Goal: Information Seeking & Learning: Learn about a topic

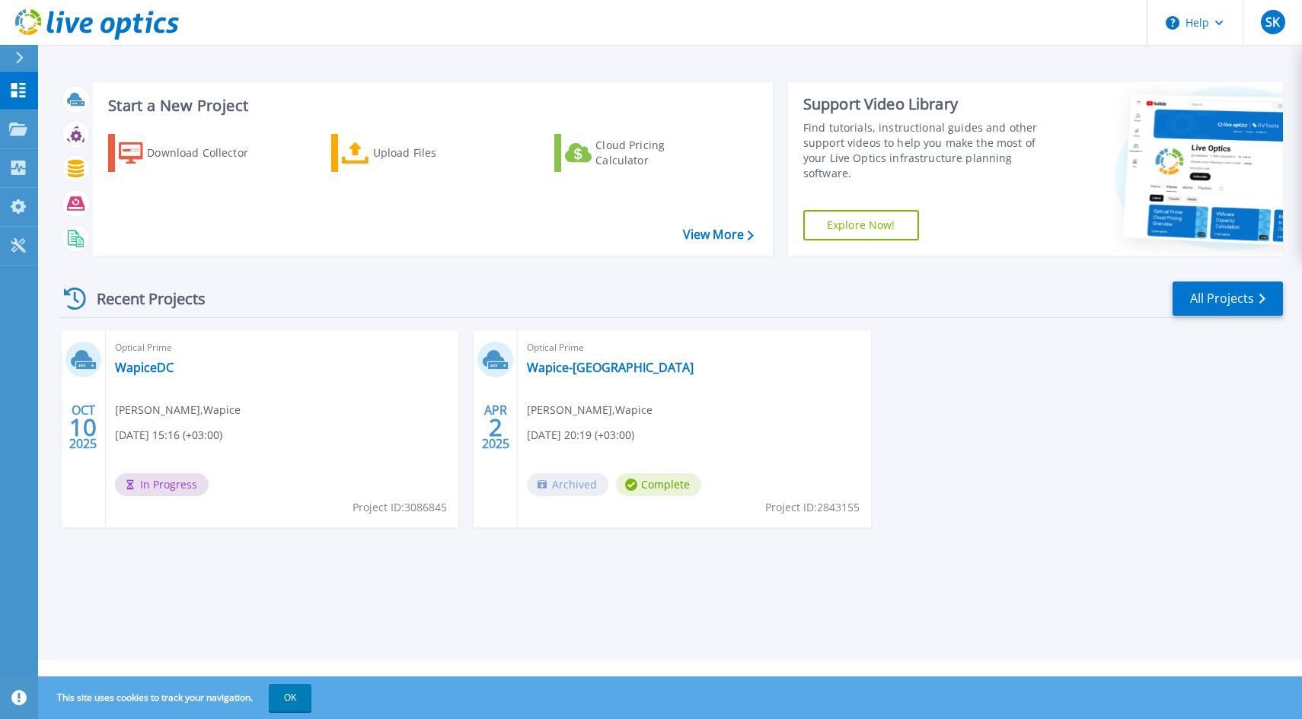
click at [166, 480] on span "In Progress" at bounding box center [162, 485] width 94 height 23
click at [152, 365] on link "WapiceDC" at bounding box center [144, 367] width 59 height 15
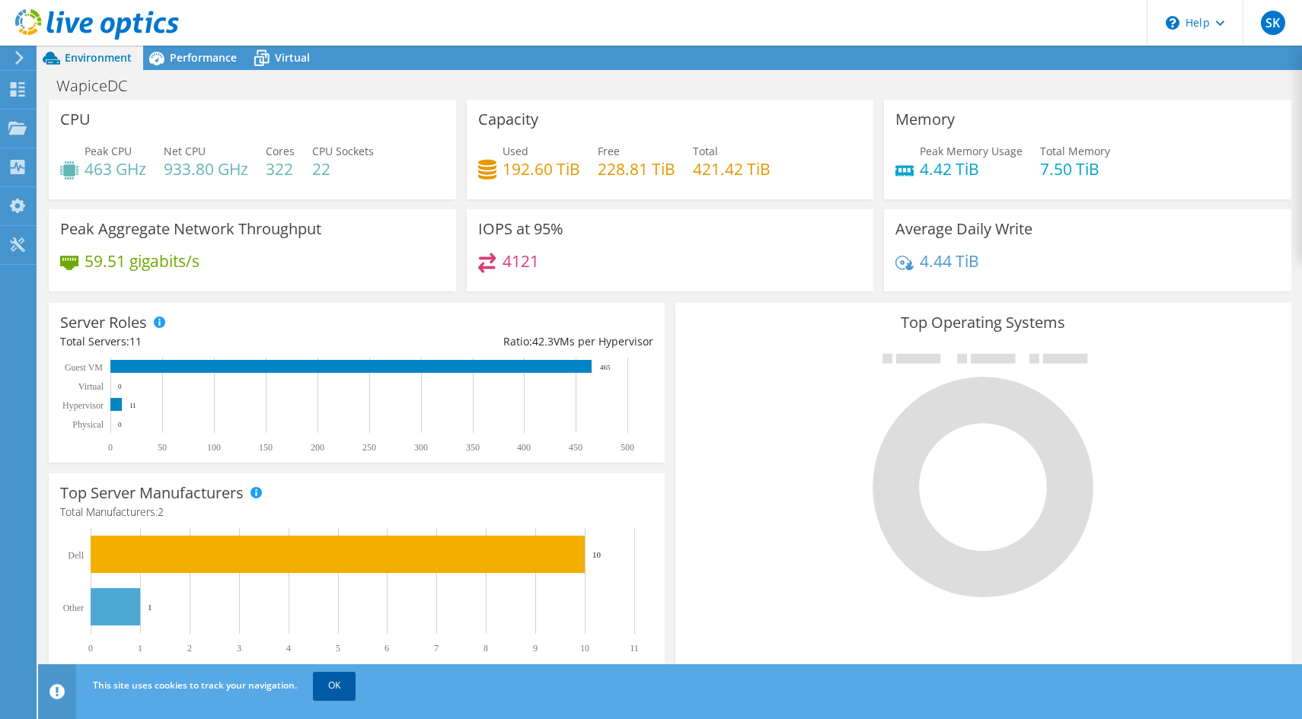
click at [326, 680] on link "OK" at bounding box center [334, 685] width 43 height 27
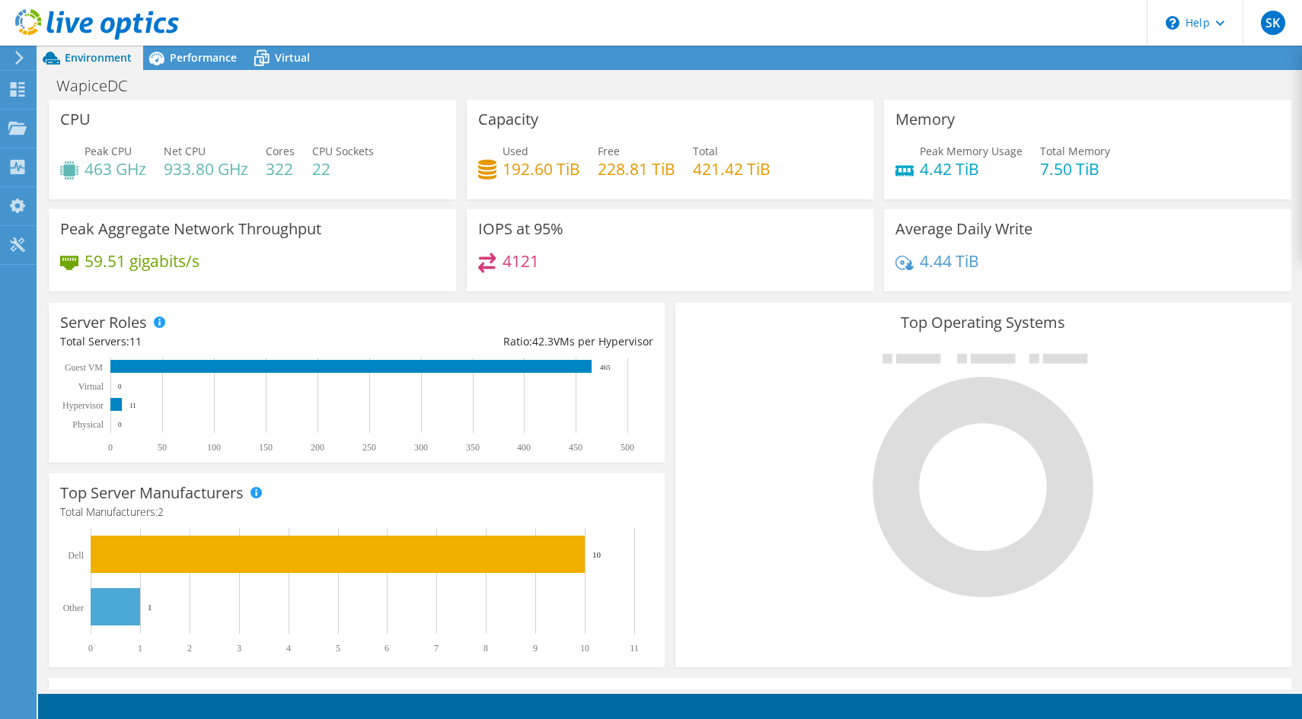
click at [24, 59] on icon at bounding box center [19, 58] width 11 height 14
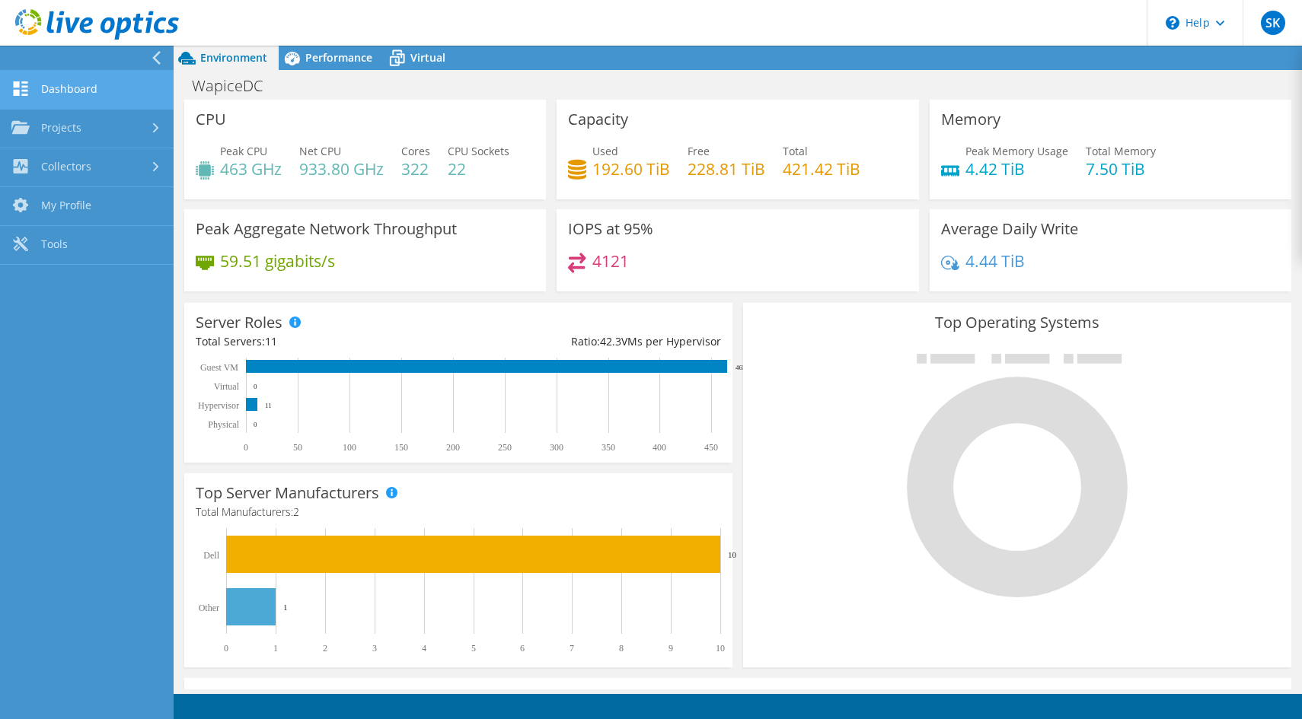
click at [45, 88] on link "Dashboard" at bounding box center [87, 90] width 174 height 39
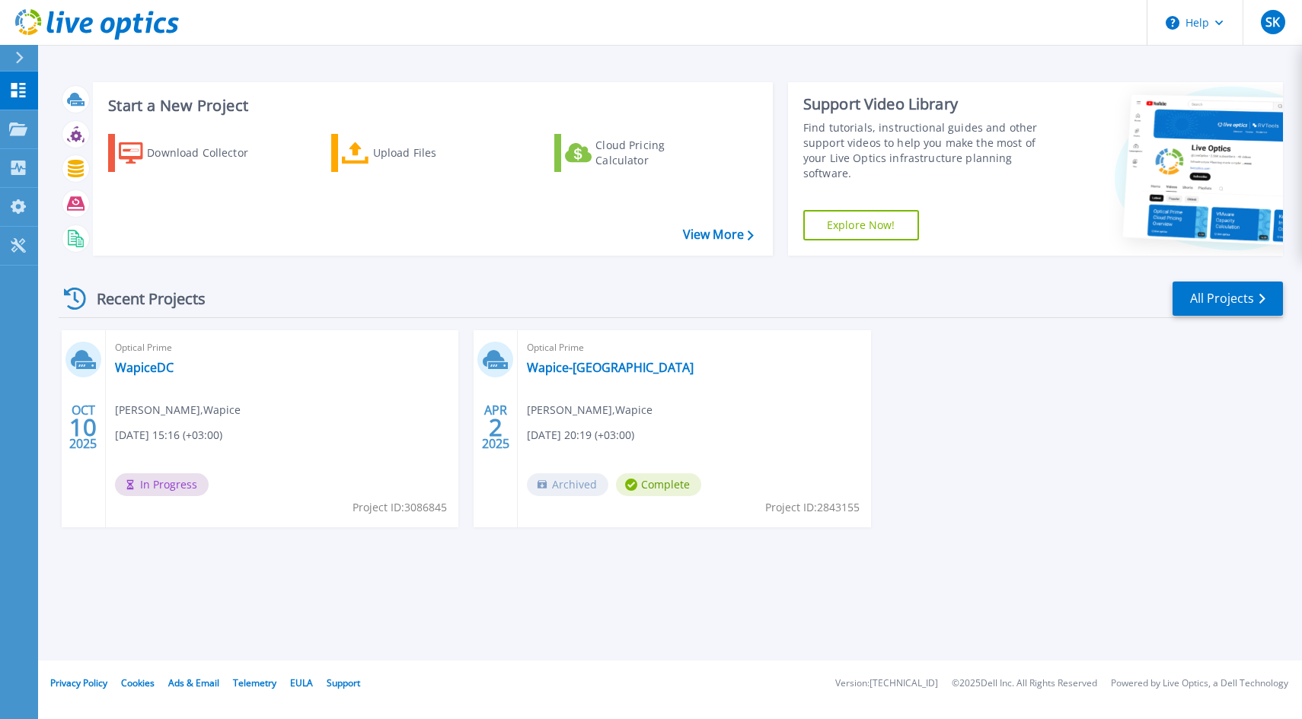
click at [174, 482] on span "In Progress" at bounding box center [162, 485] width 94 height 23
click at [225, 190] on div "Download Collector Upload Files Cloud Pricing Calculator" at bounding box center [430, 185] width 669 height 126
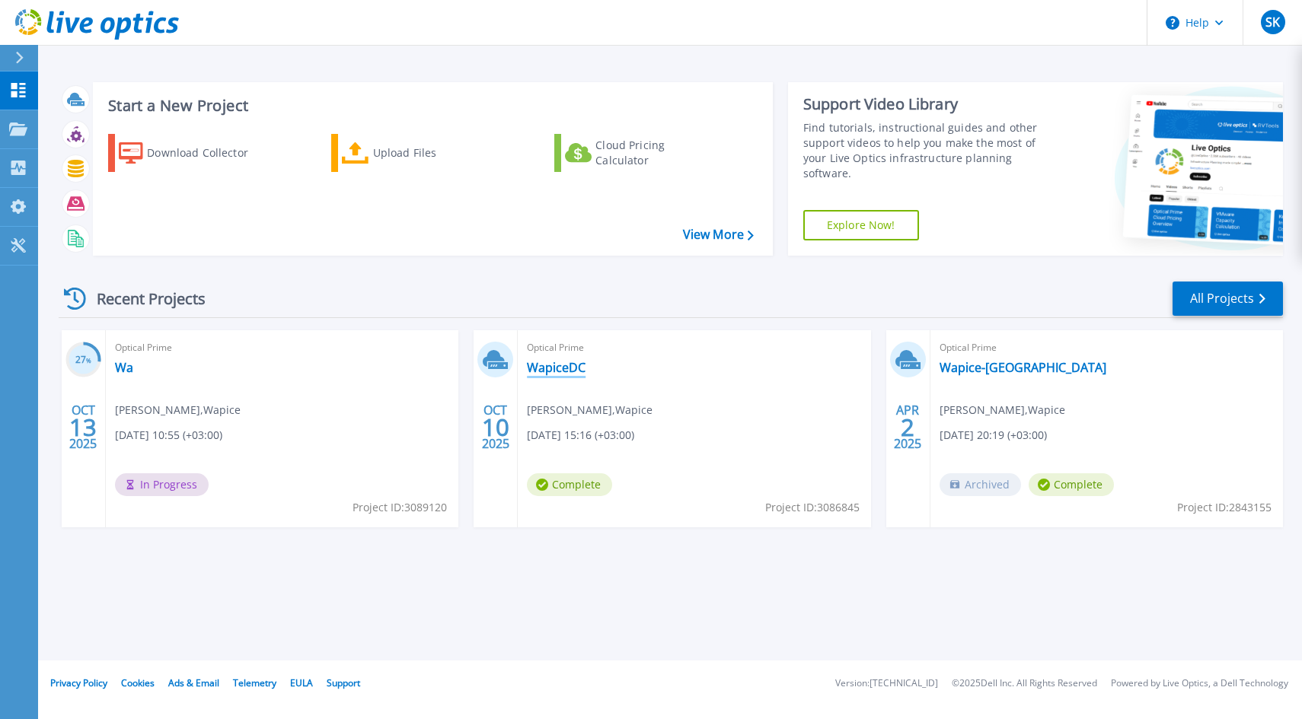
click at [553, 367] on link "WapiceDC" at bounding box center [556, 367] width 59 height 15
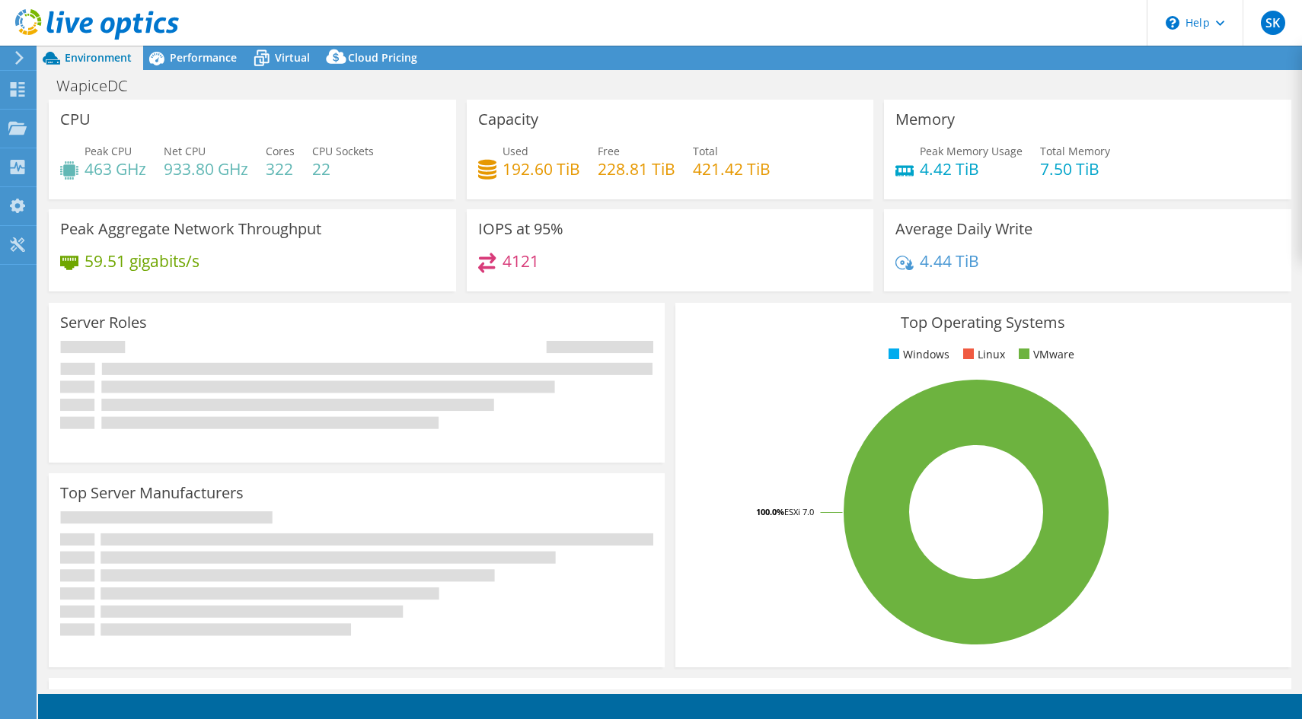
select select "USD"
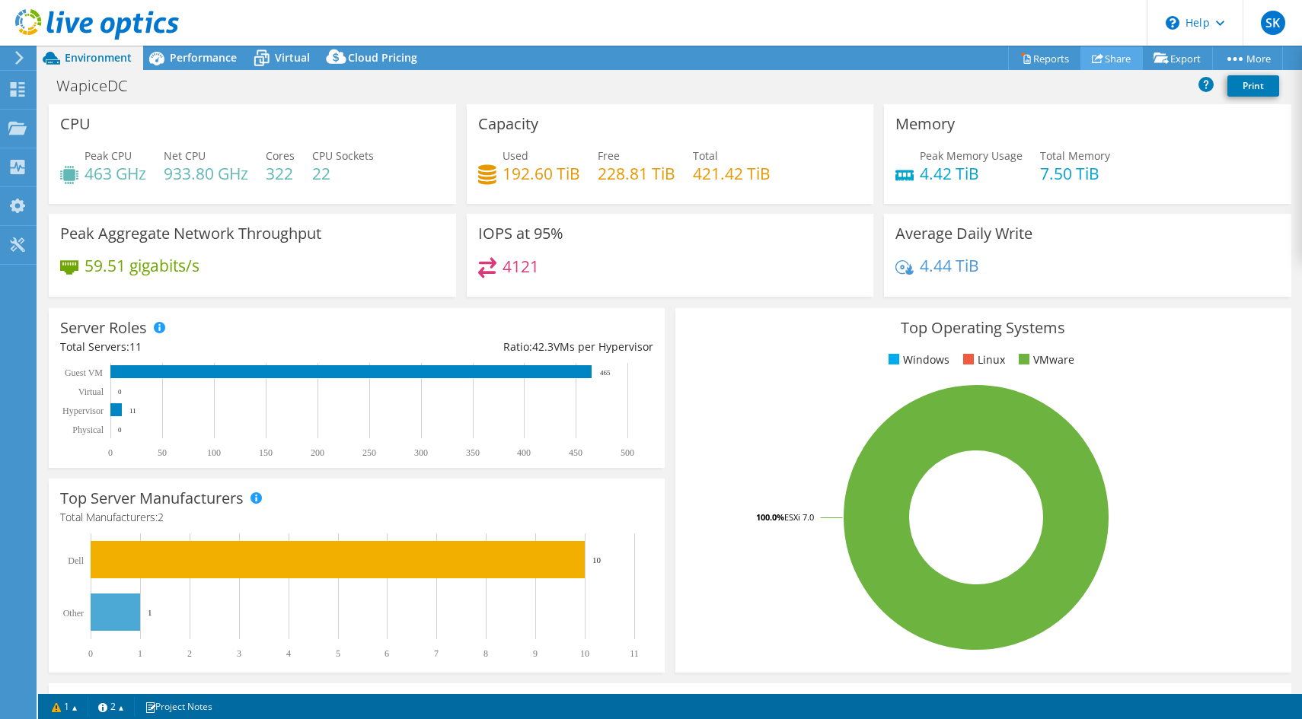
click at [1104, 60] on link "Share" at bounding box center [1111, 58] width 62 height 24
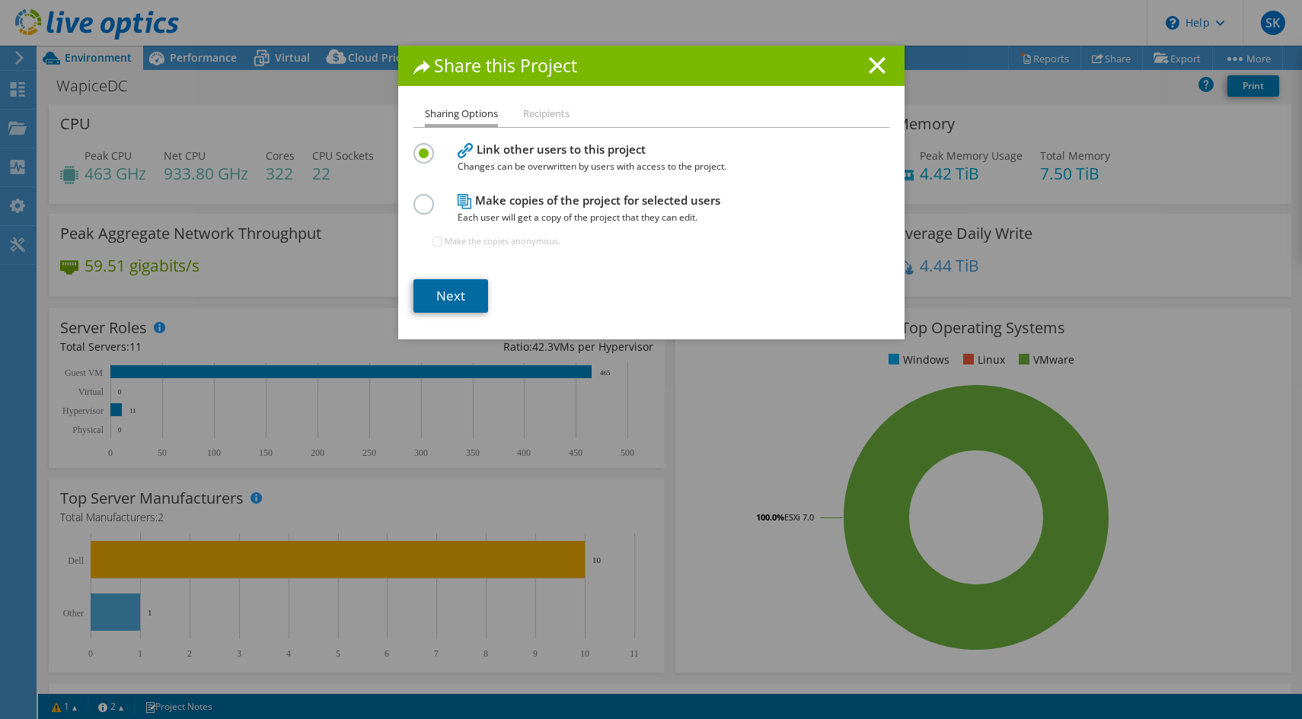
click at [451, 291] on link "Next" at bounding box center [450, 295] width 75 height 33
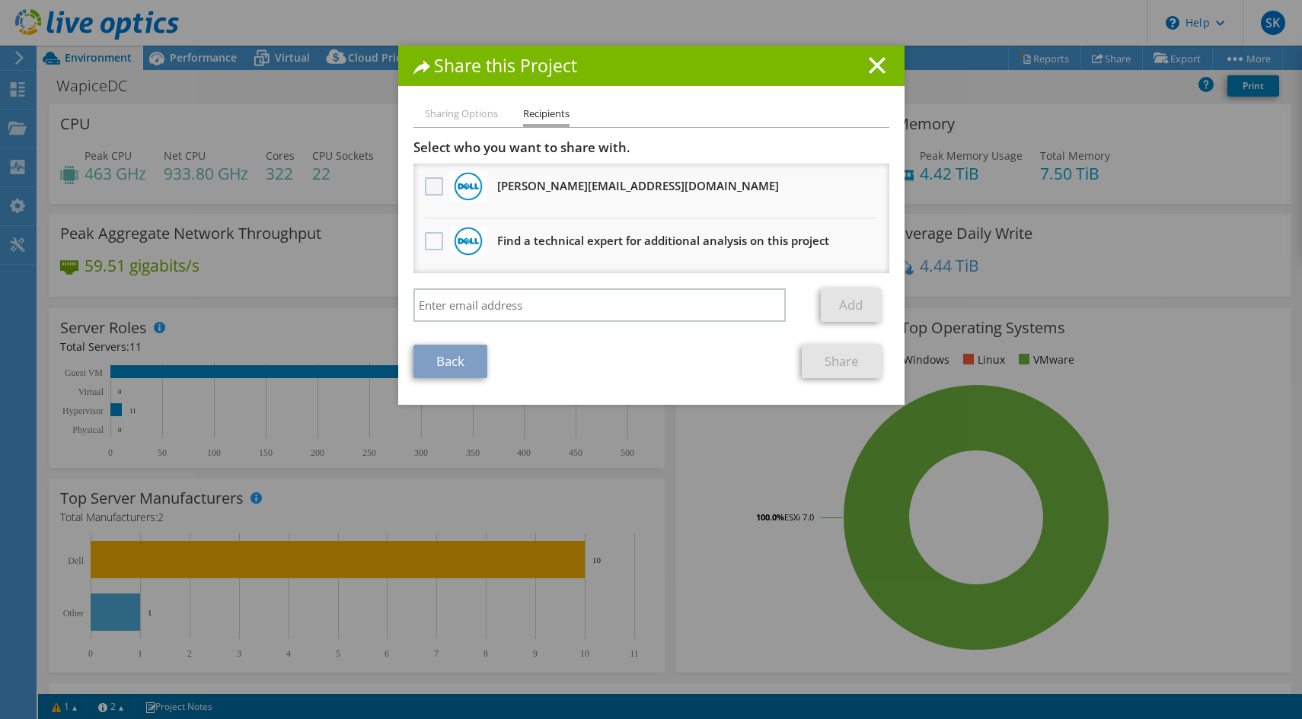
click at [429, 179] on label at bounding box center [436, 186] width 22 height 18
click at [0, 0] on input "checkbox" at bounding box center [0, 0] width 0 height 0
click at [826, 362] on link "Share" at bounding box center [842, 361] width 80 height 33
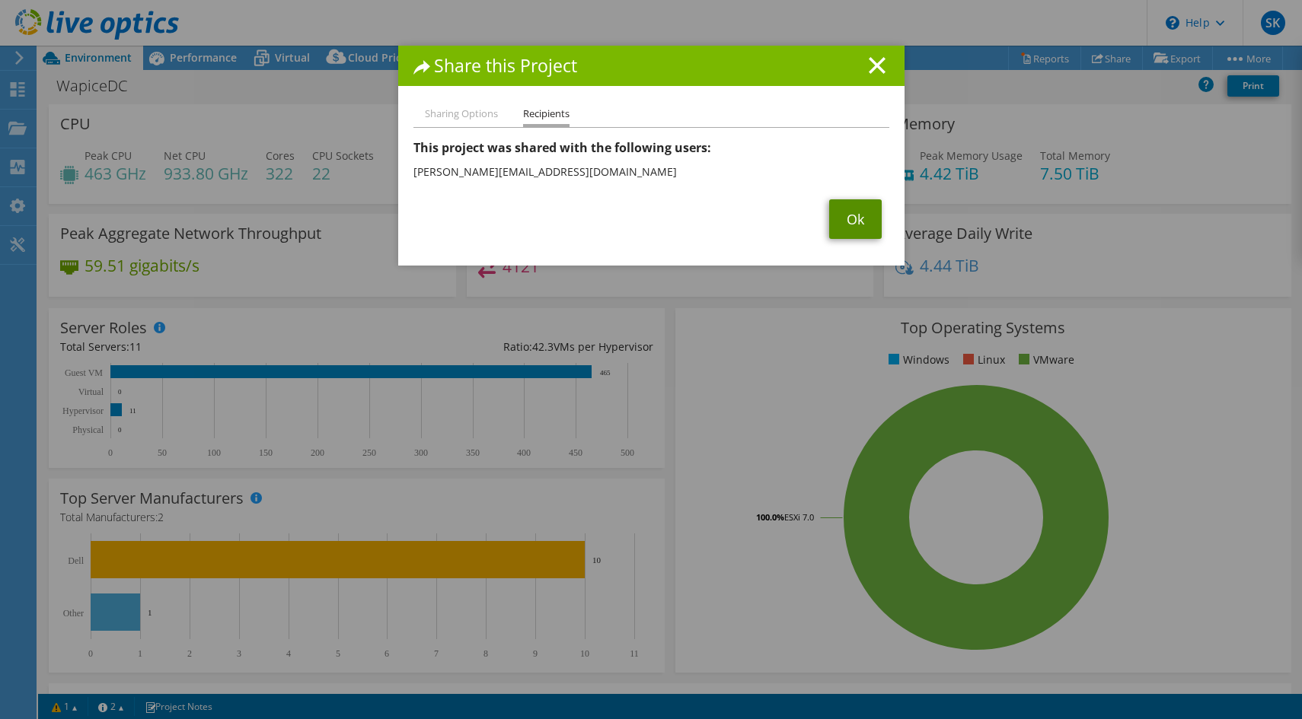
click at [847, 228] on link "Ok" at bounding box center [855, 219] width 53 height 40
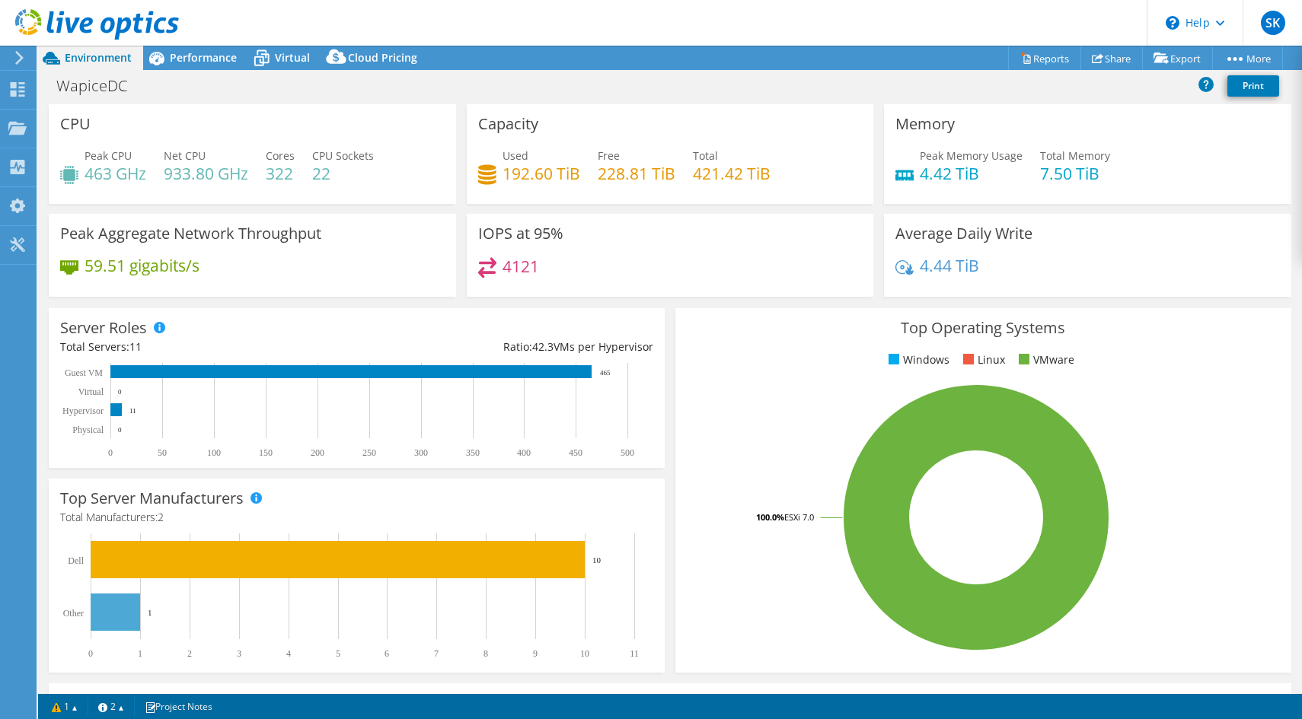
click at [490, 171] on icon at bounding box center [487, 175] width 18 height 22
click at [512, 121] on h3 "Capacity" at bounding box center [508, 124] width 60 height 17
click at [222, 59] on span "Performance" at bounding box center [203, 57] width 67 height 14
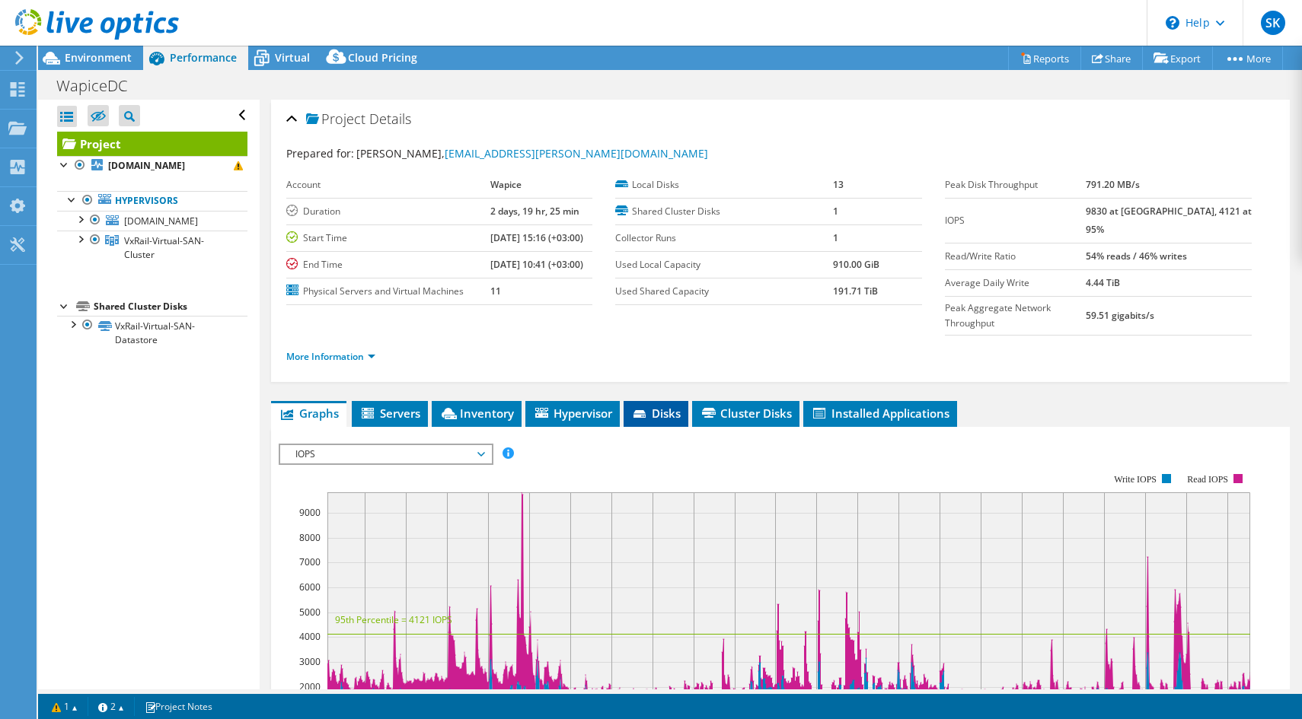
click at [654, 406] on span "Disks" at bounding box center [655, 413] width 49 height 15
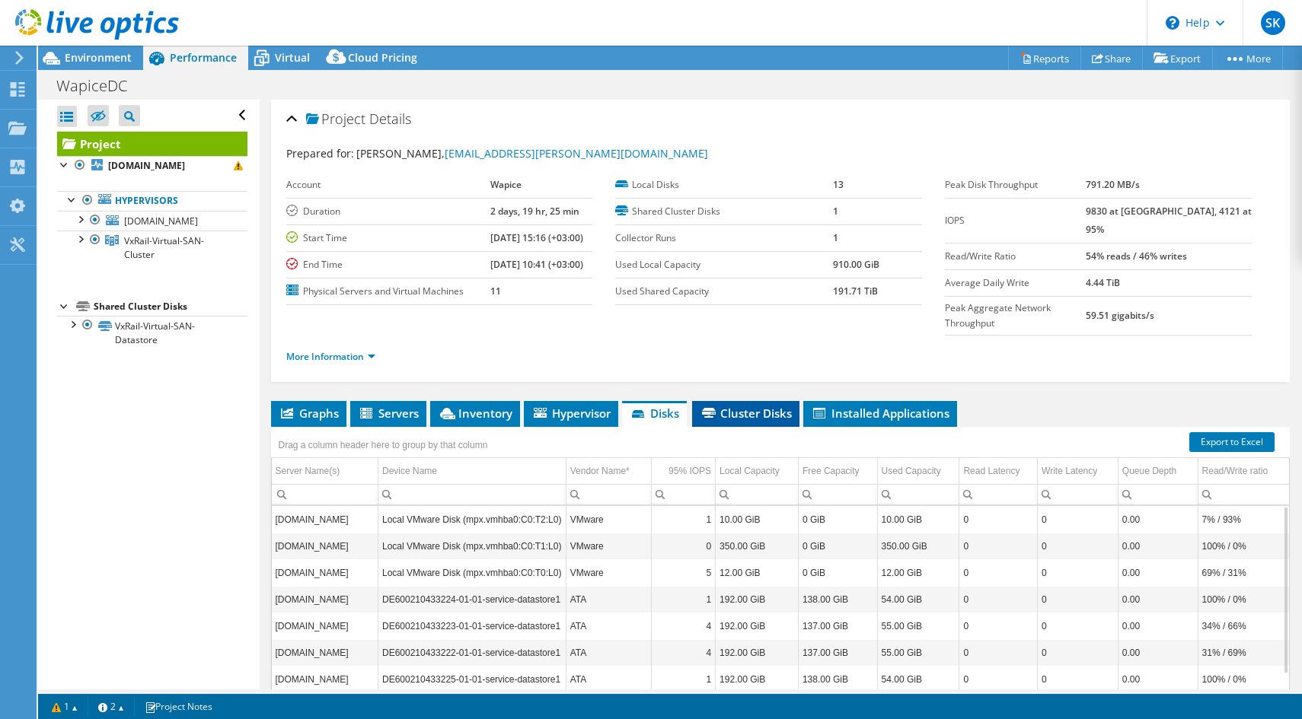
click at [747, 406] on span "Cluster Disks" at bounding box center [746, 413] width 92 height 15
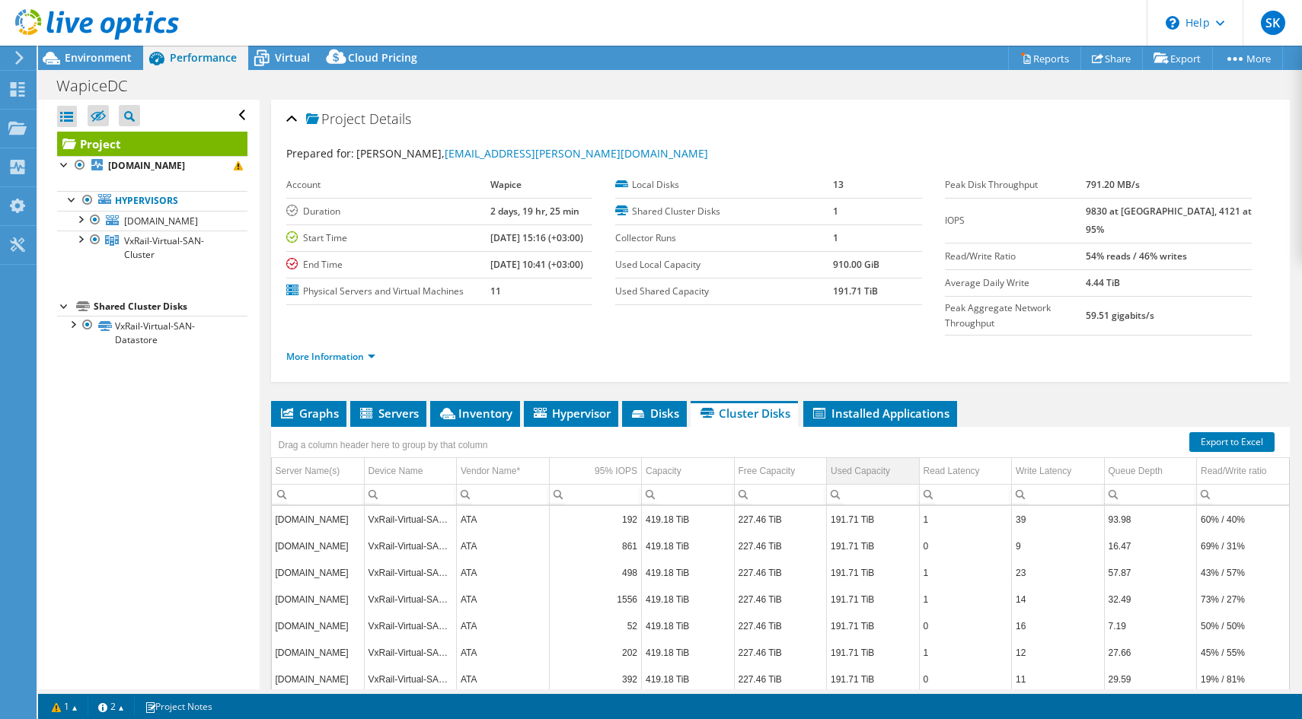
click at [844, 462] on div "Used Capacity" at bounding box center [860, 471] width 59 height 18
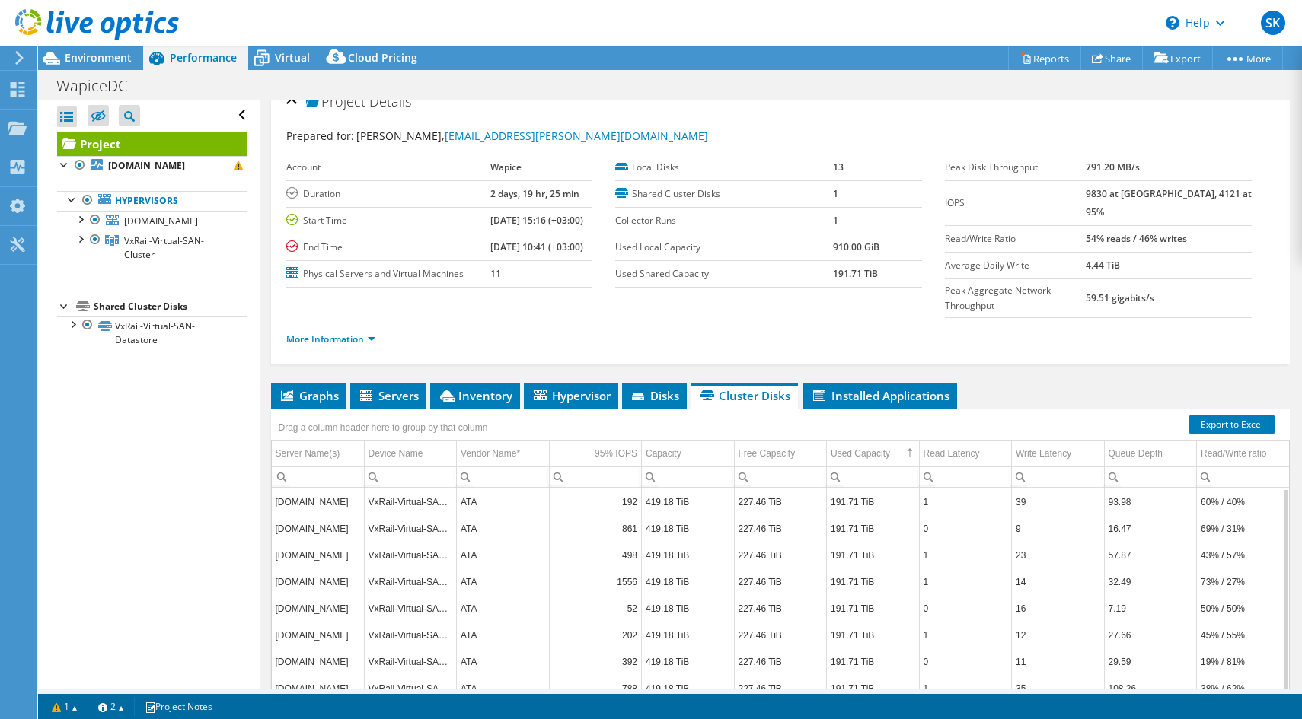
scroll to position [14, 0]
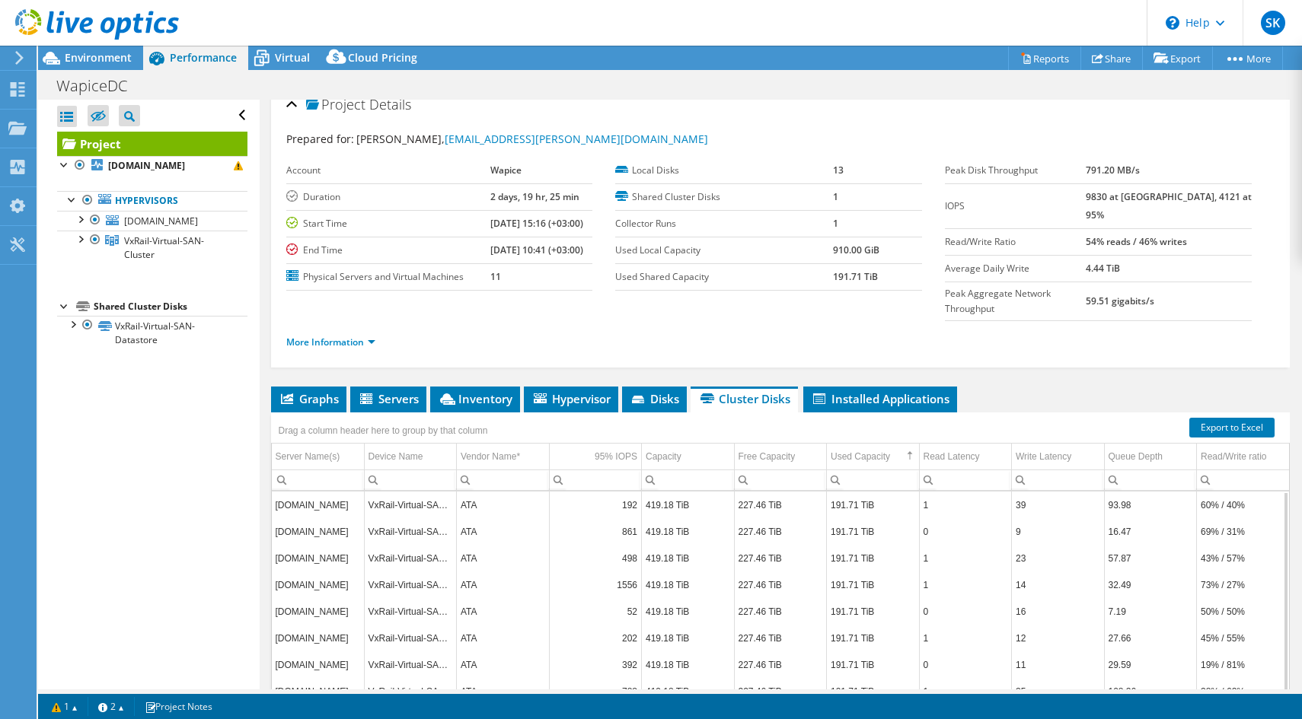
click at [848, 492] on td "191.71 TiB" at bounding box center [873, 505] width 93 height 27
click at [851, 492] on td "191.71 TiB" at bounding box center [873, 505] width 93 height 27
click at [651, 391] on span "Disks" at bounding box center [654, 398] width 49 height 15
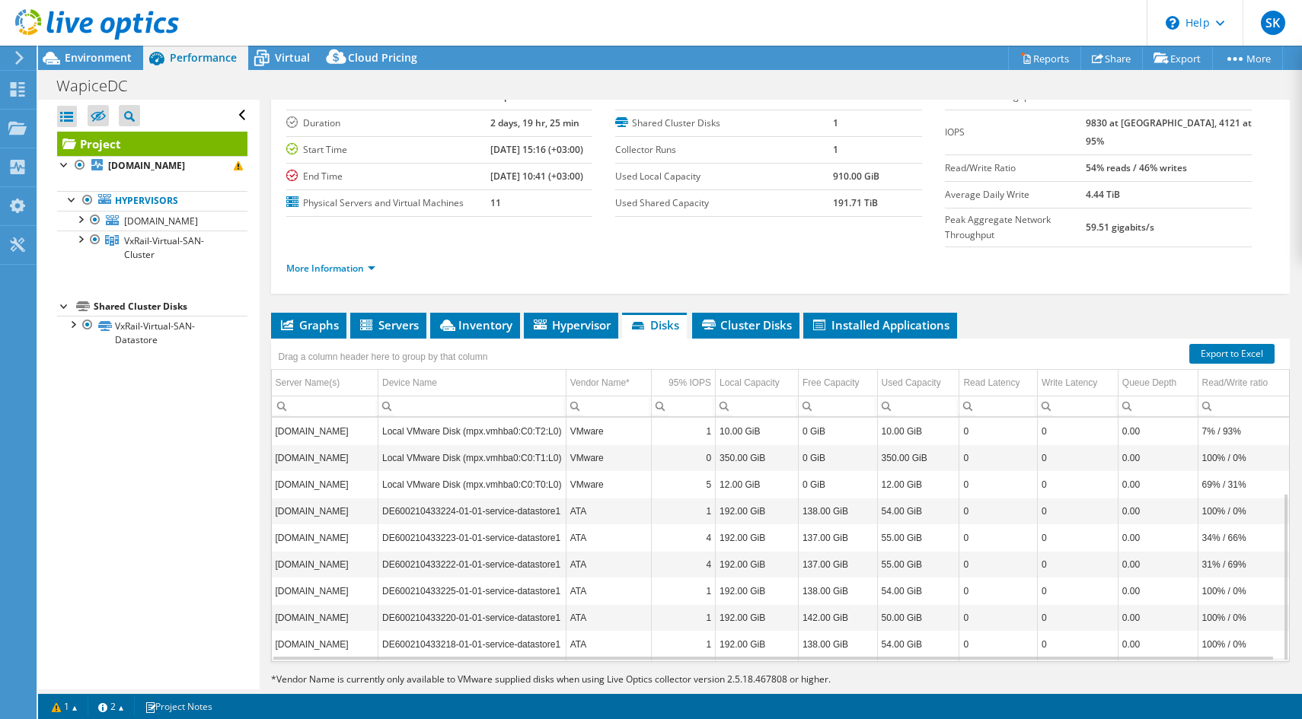
scroll to position [0, 0]
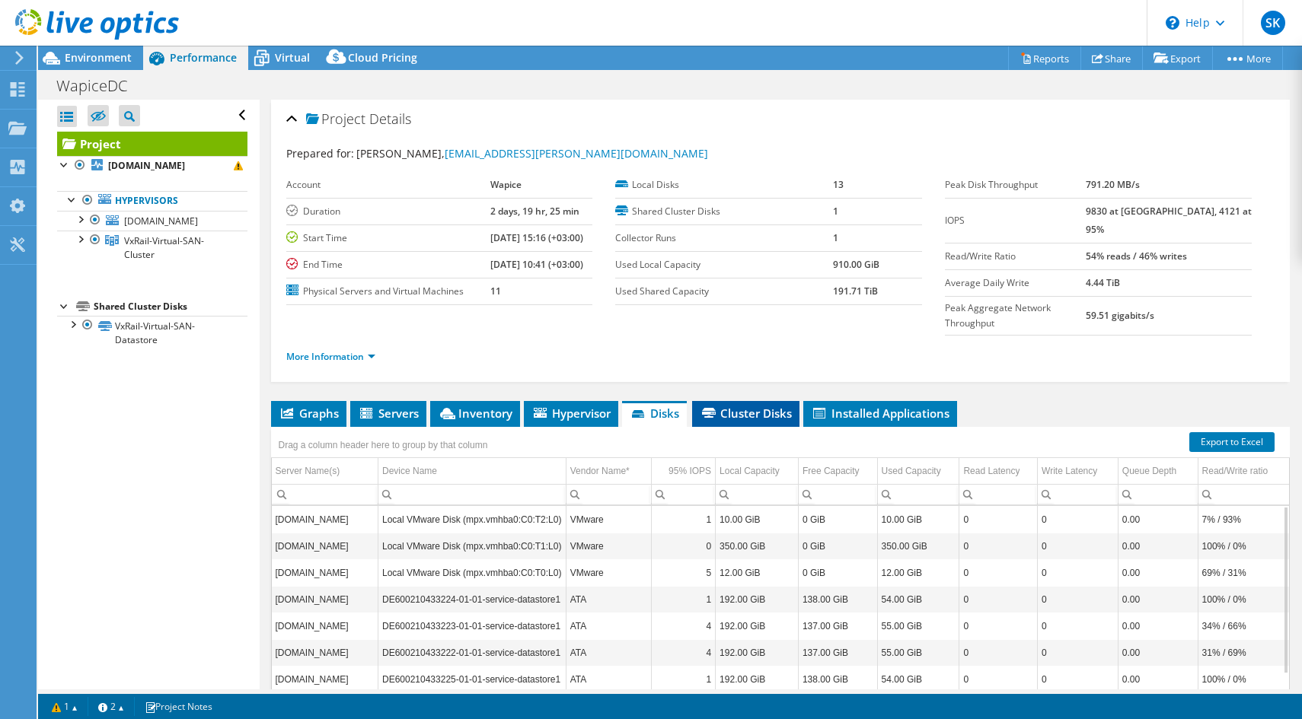
click at [715, 401] on li "Cluster Disks" at bounding box center [745, 414] width 107 height 26
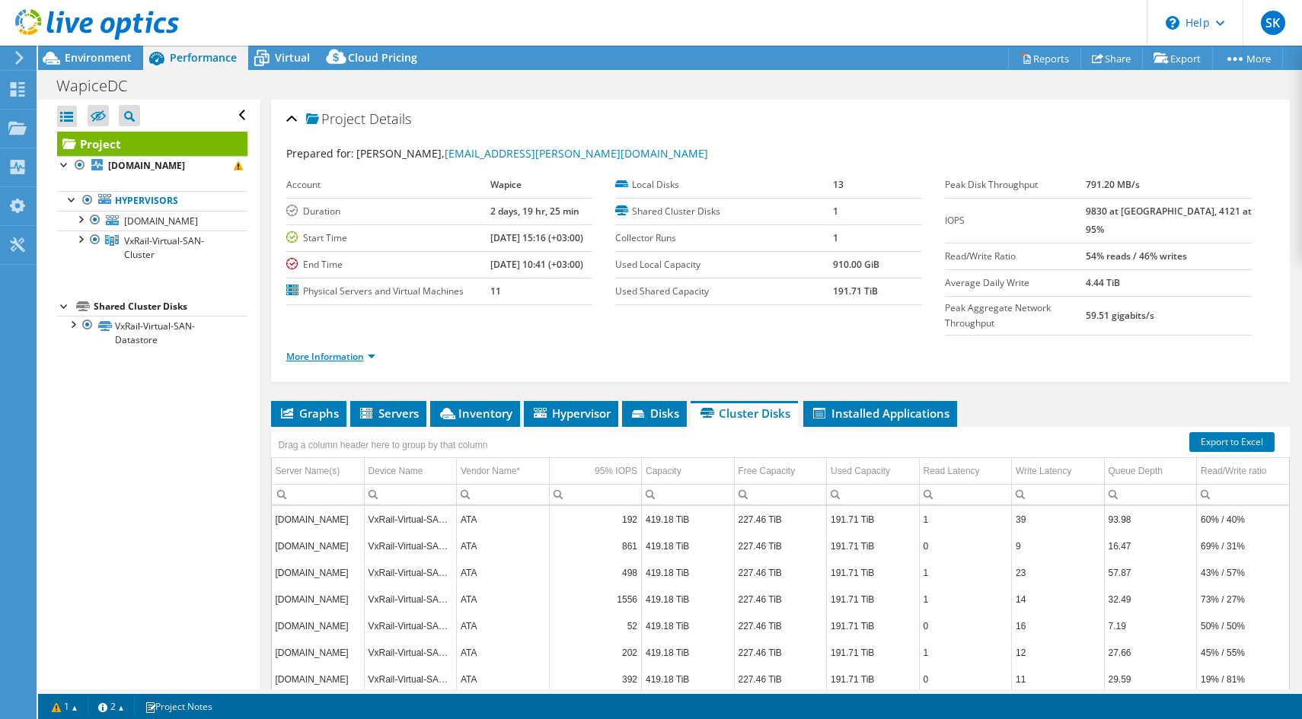
click at [364, 350] on link "More Information" at bounding box center [330, 356] width 89 height 13
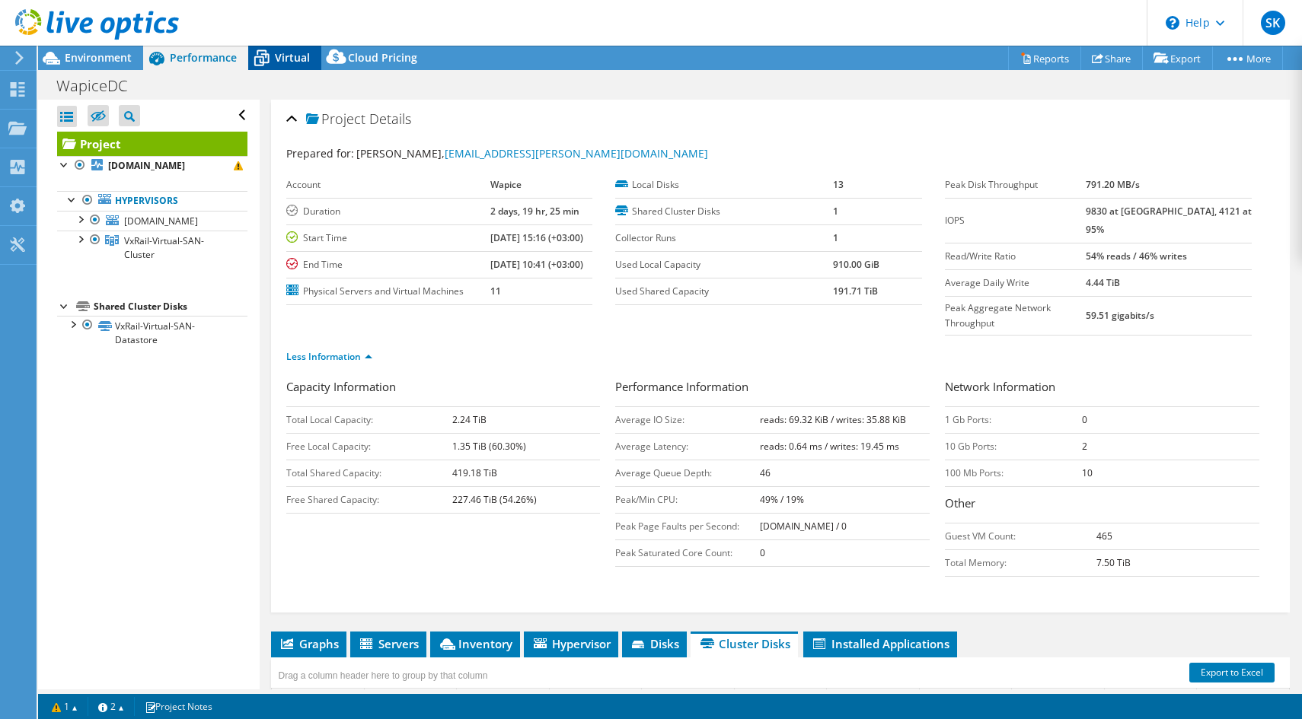
click at [284, 61] on span "Virtual" at bounding box center [292, 57] width 35 height 14
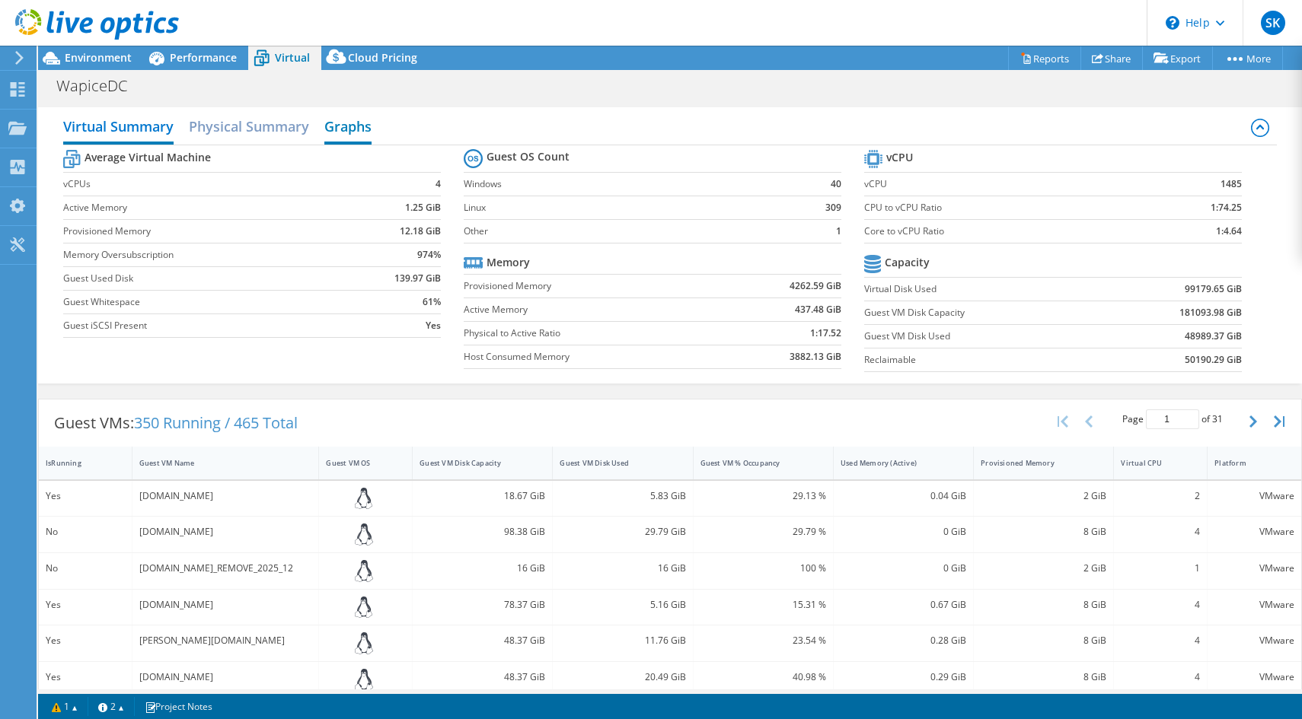
click at [341, 126] on h2 "Graphs" at bounding box center [347, 127] width 47 height 33
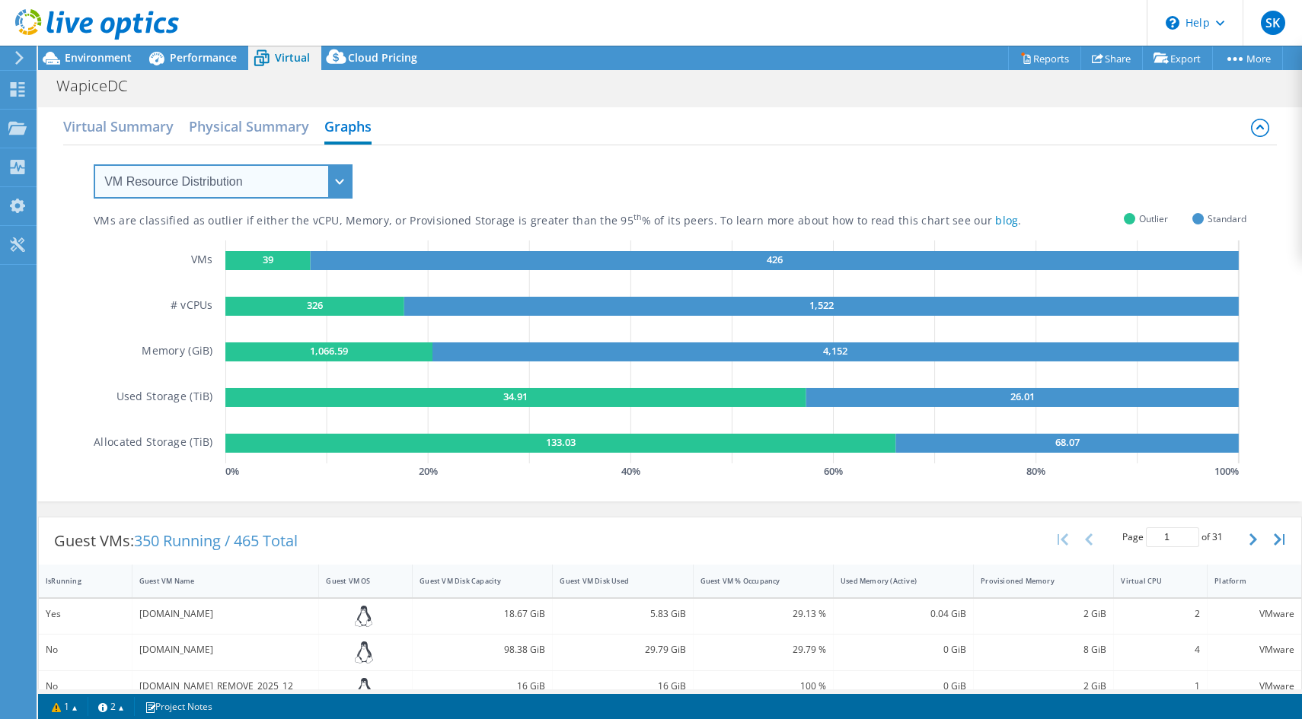
click at [327, 177] on select "VM Resource Distribution Provisioning Contrast Over Provisioning" at bounding box center [223, 181] width 259 height 34
click at [457, 163] on div "VMs are classified as outlier if either the vCPU, Memory, or Provisioned Storag…" at bounding box center [670, 313] width 1153 height 337
click at [321, 179] on select "VM Resource Distribution Provisioning Contrast Over Provisioning" at bounding box center [223, 181] width 259 height 34
click at [94, 164] on select "VM Resource Distribution Provisioning Contrast Over Provisioning" at bounding box center [223, 181] width 259 height 34
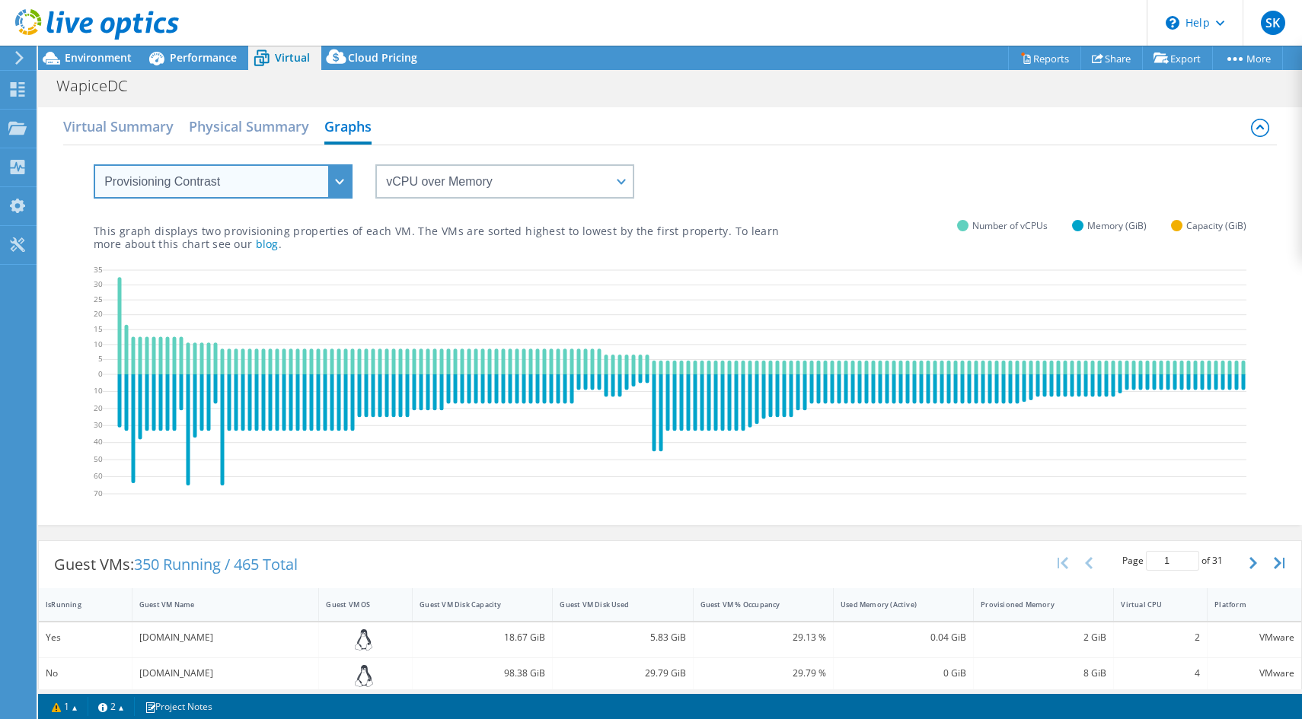
click at [280, 183] on select "VM Resource Distribution Provisioning Contrast Over Provisioning" at bounding box center [223, 181] width 259 height 34
click at [94, 164] on select "VM Resource Distribution Provisioning Contrast Over Provisioning" at bounding box center [223, 181] width 259 height 34
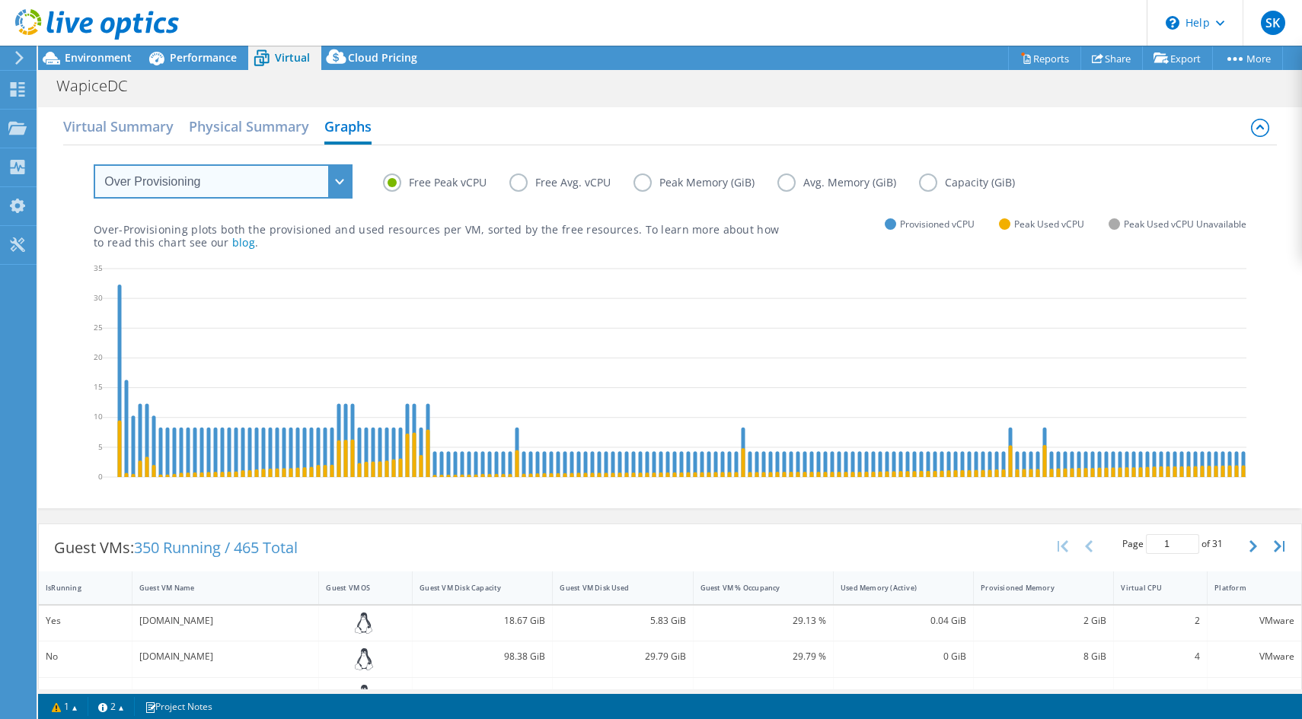
click at [266, 170] on select "VM Resource Distribution Provisioning Contrast Over Provisioning" at bounding box center [223, 181] width 259 height 34
select select "VM Resource Distribution"
click at [94, 164] on select "VM Resource Distribution Provisioning Contrast Over Provisioning" at bounding box center [223, 181] width 259 height 34
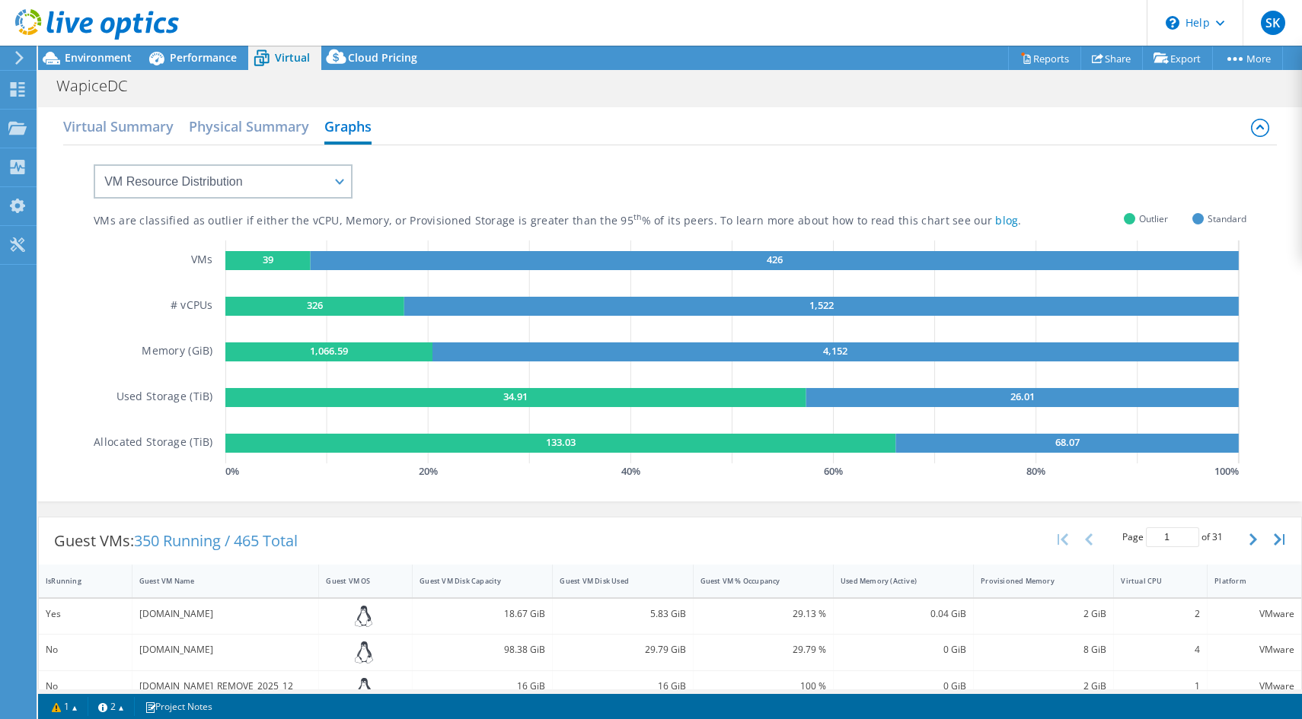
click at [565, 201] on div "VMs are classified as outlier if either the vCPU, Memory, or Provisioned Storag…" at bounding box center [670, 313] width 1153 height 337
click at [995, 222] on link "blog" at bounding box center [1006, 220] width 23 height 14
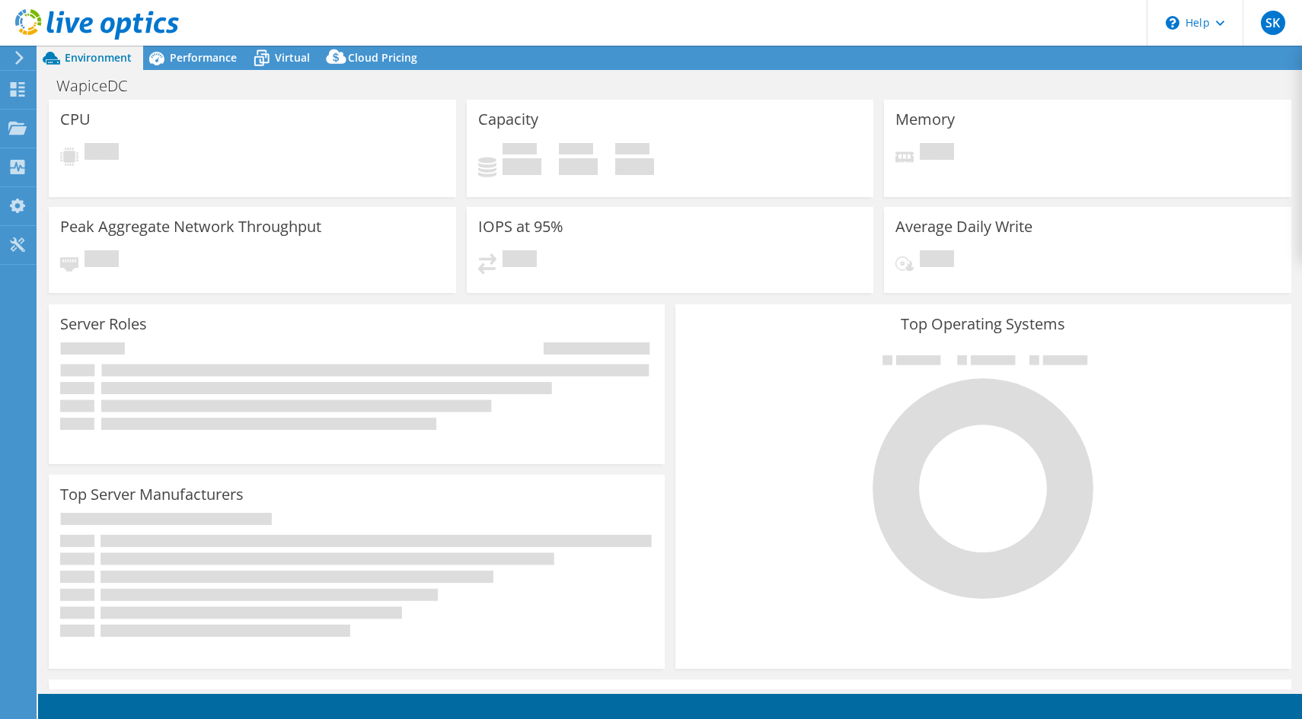
select select "USD"
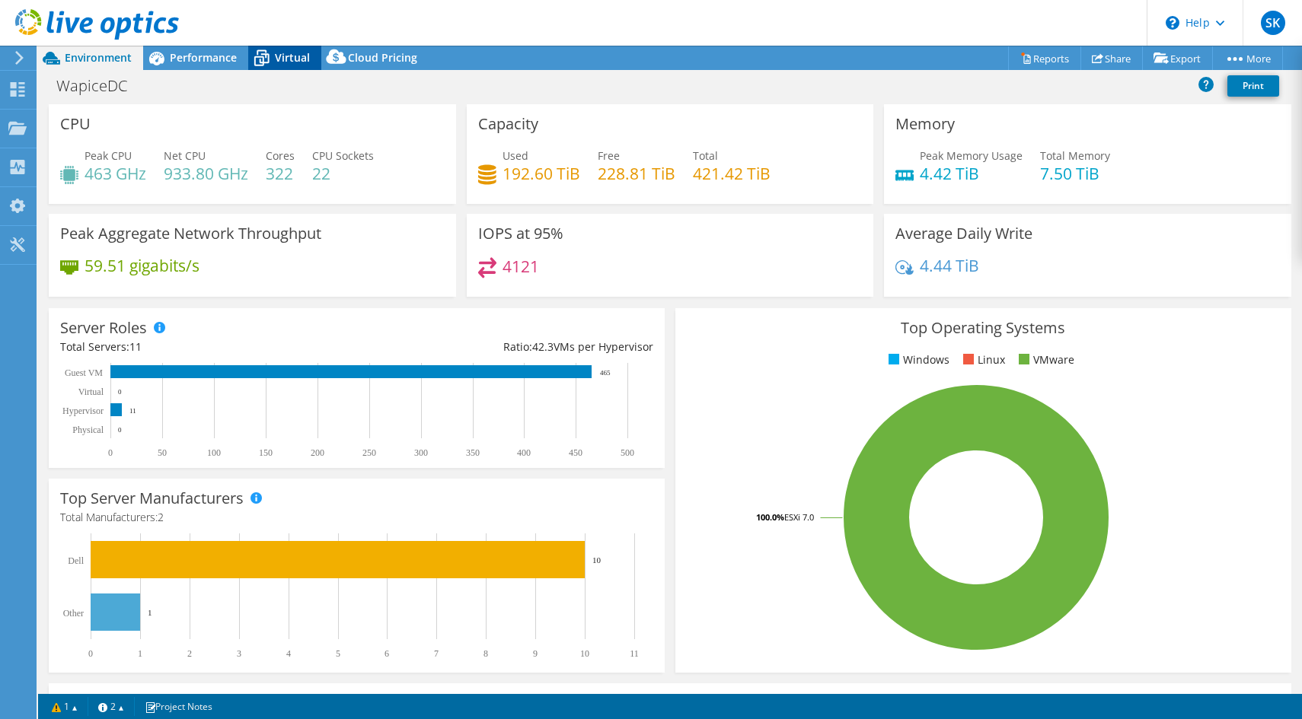
click at [279, 62] on span "Virtual" at bounding box center [292, 57] width 35 height 14
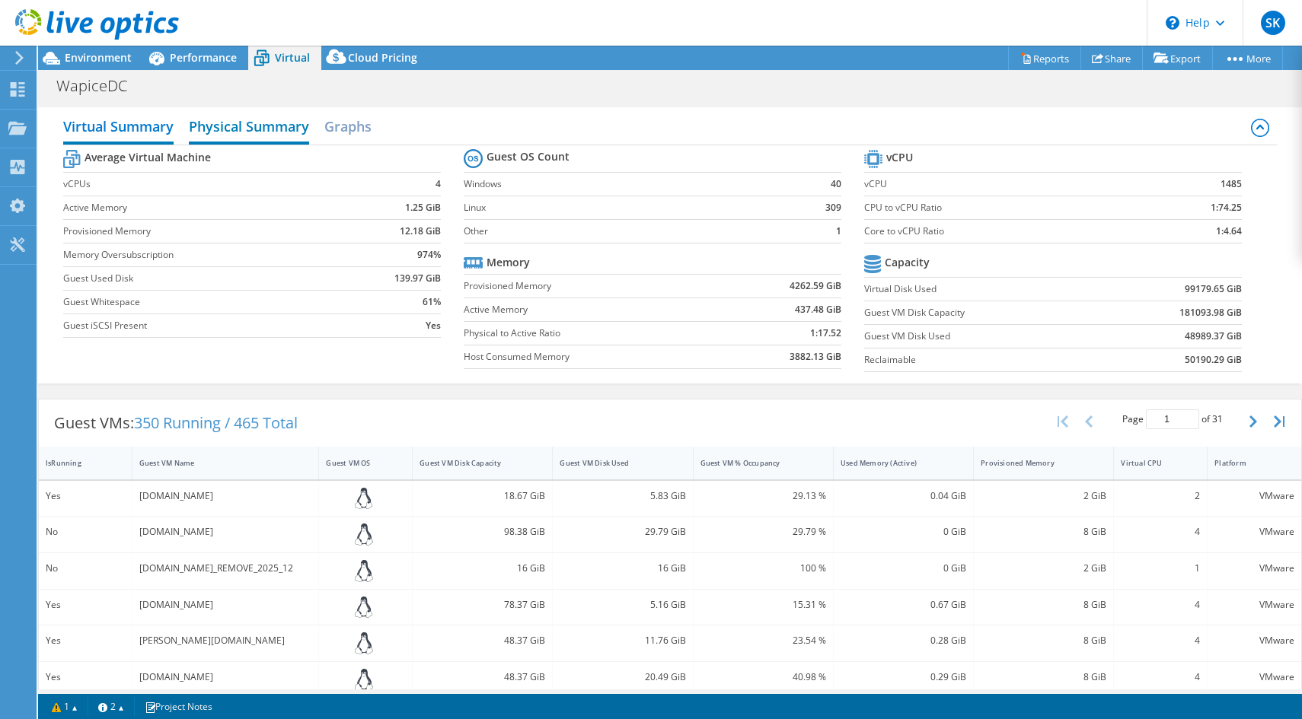
click at [295, 135] on h2 "Physical Summary" at bounding box center [249, 127] width 120 height 33
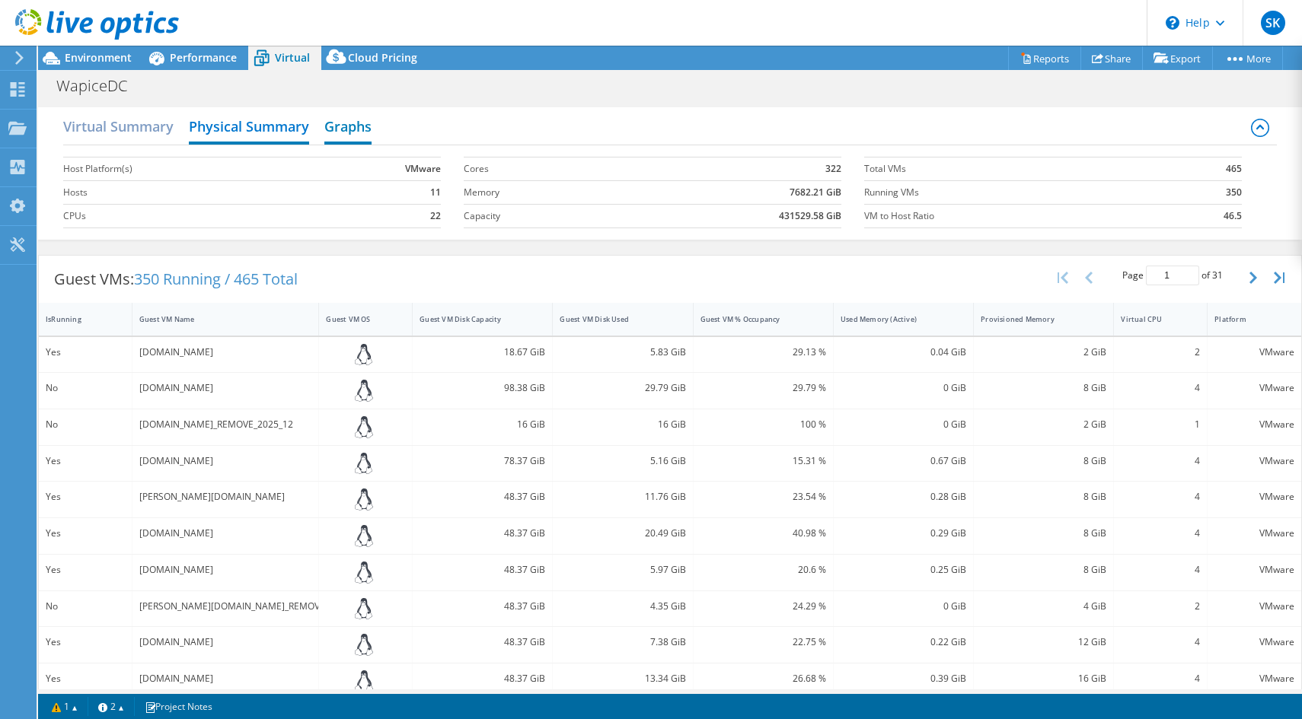
click at [352, 132] on h2 "Graphs" at bounding box center [347, 127] width 47 height 33
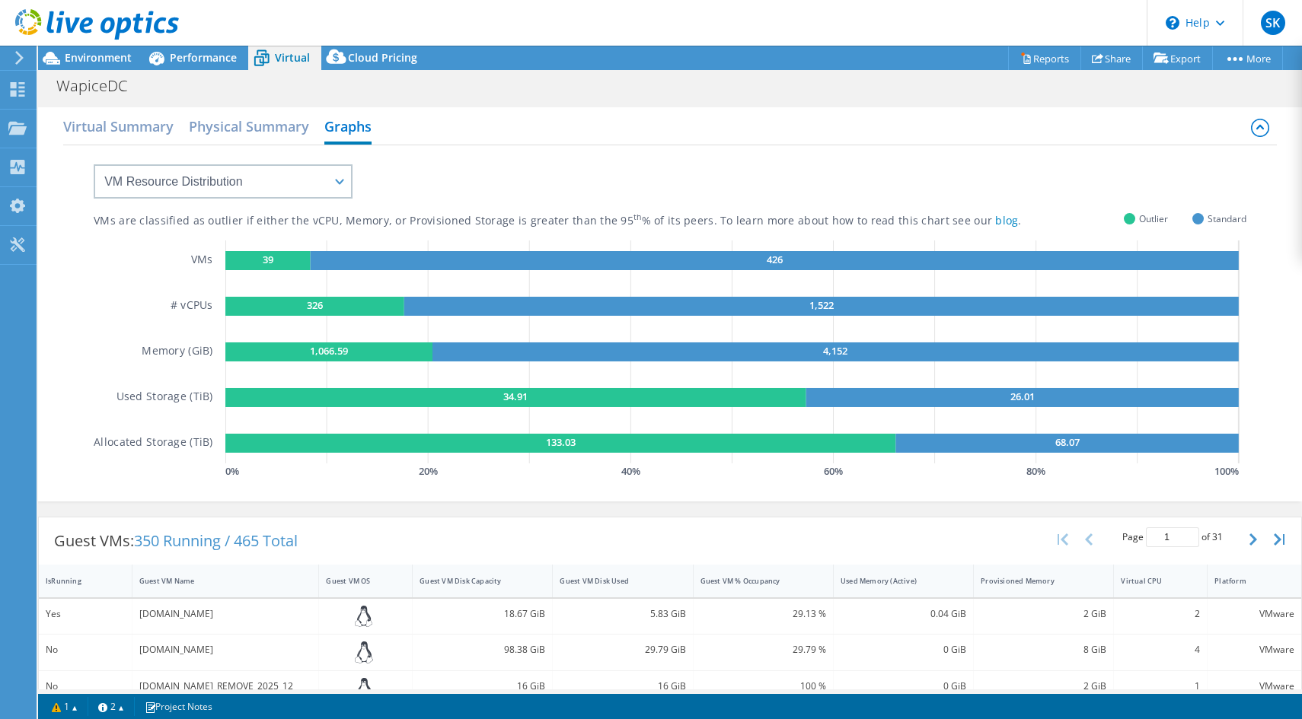
click at [324, 15] on header "SK End User [PERSON_NAME] [EMAIL_ADDRESS][PERSON_NAME][DOMAIN_NAME] Wapice My P…" at bounding box center [651, 23] width 1302 height 46
click at [155, 135] on h2 "Virtual Summary" at bounding box center [118, 127] width 110 height 33
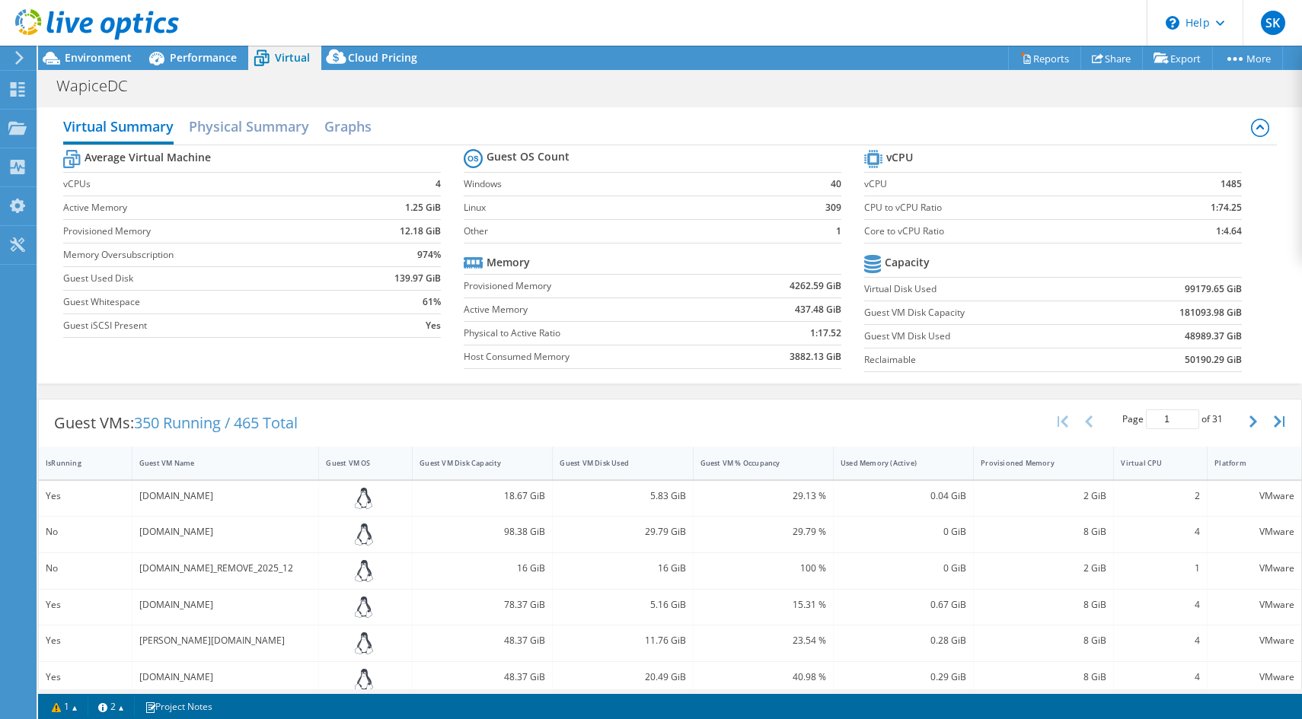
click at [173, 49] on div at bounding box center [89, 25] width 179 height 51
click at [189, 61] on span "Performance" at bounding box center [203, 57] width 67 height 14
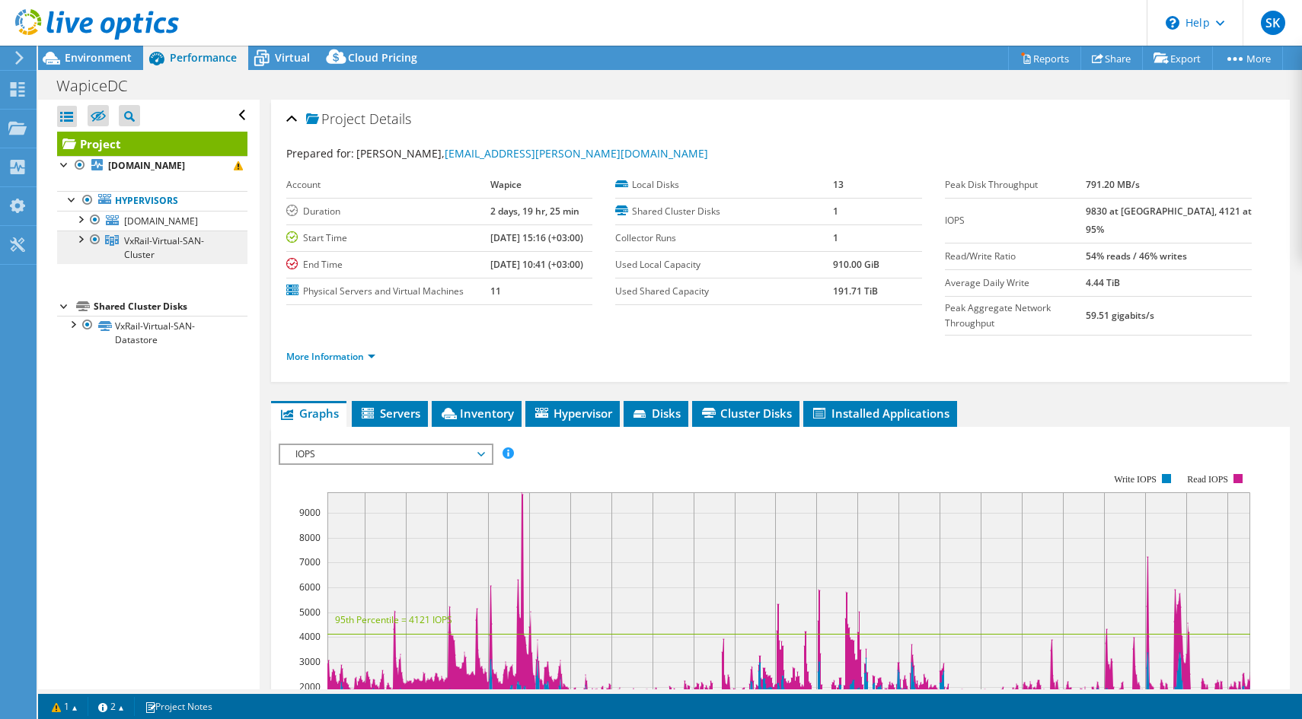
click at [165, 261] on span "VxRail-Virtual-SAN-Cluster" at bounding box center [164, 247] width 80 height 27
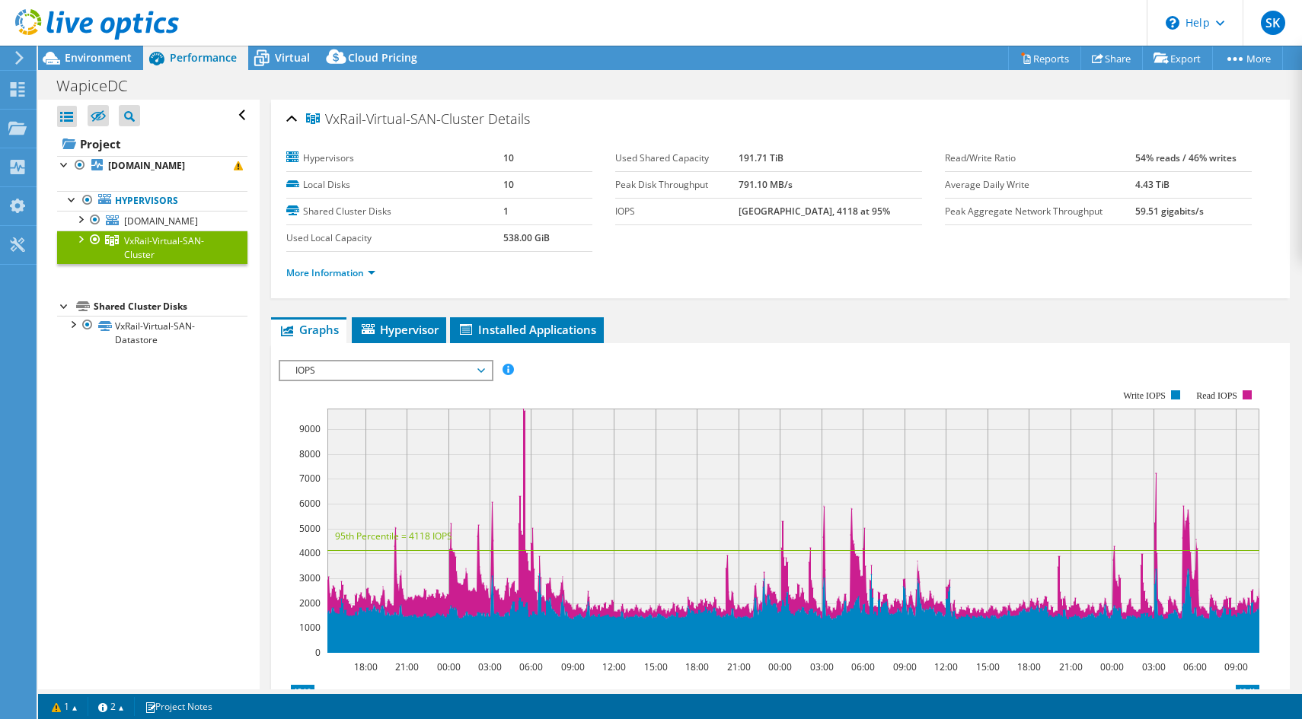
click at [444, 366] on span "IOPS" at bounding box center [386, 371] width 196 height 18
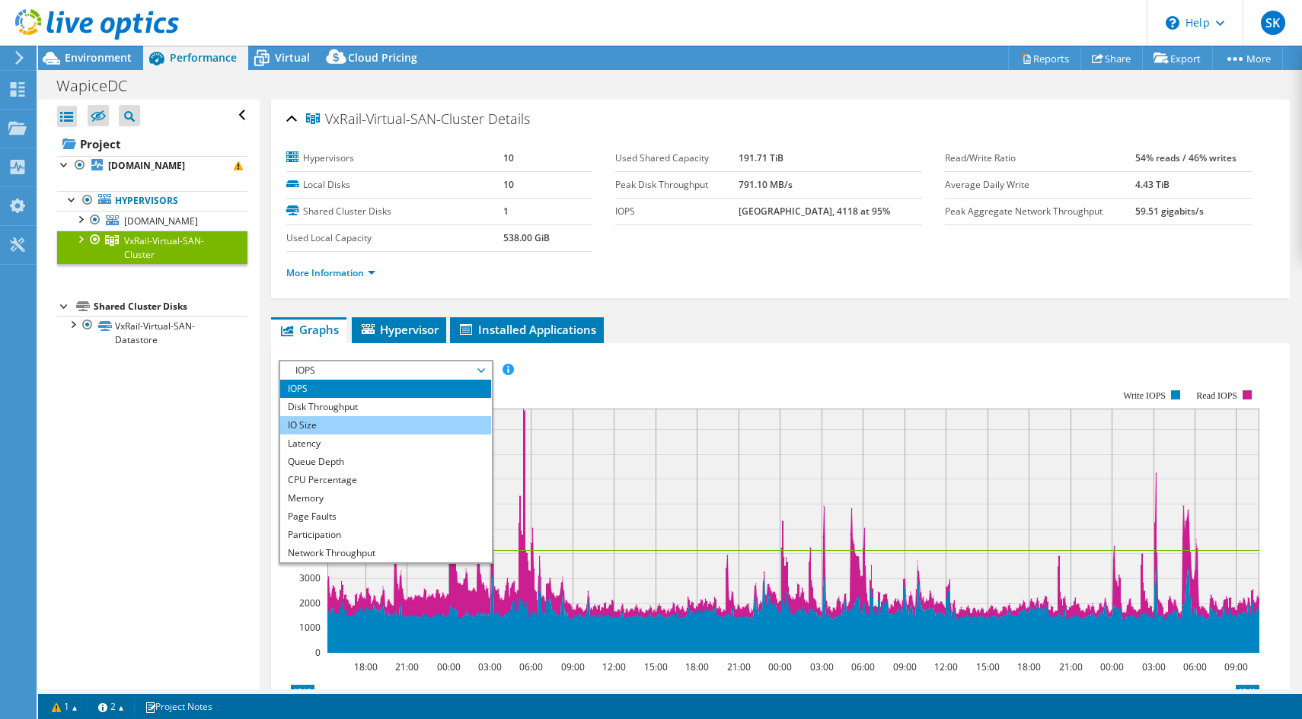
scroll to position [55, 0]
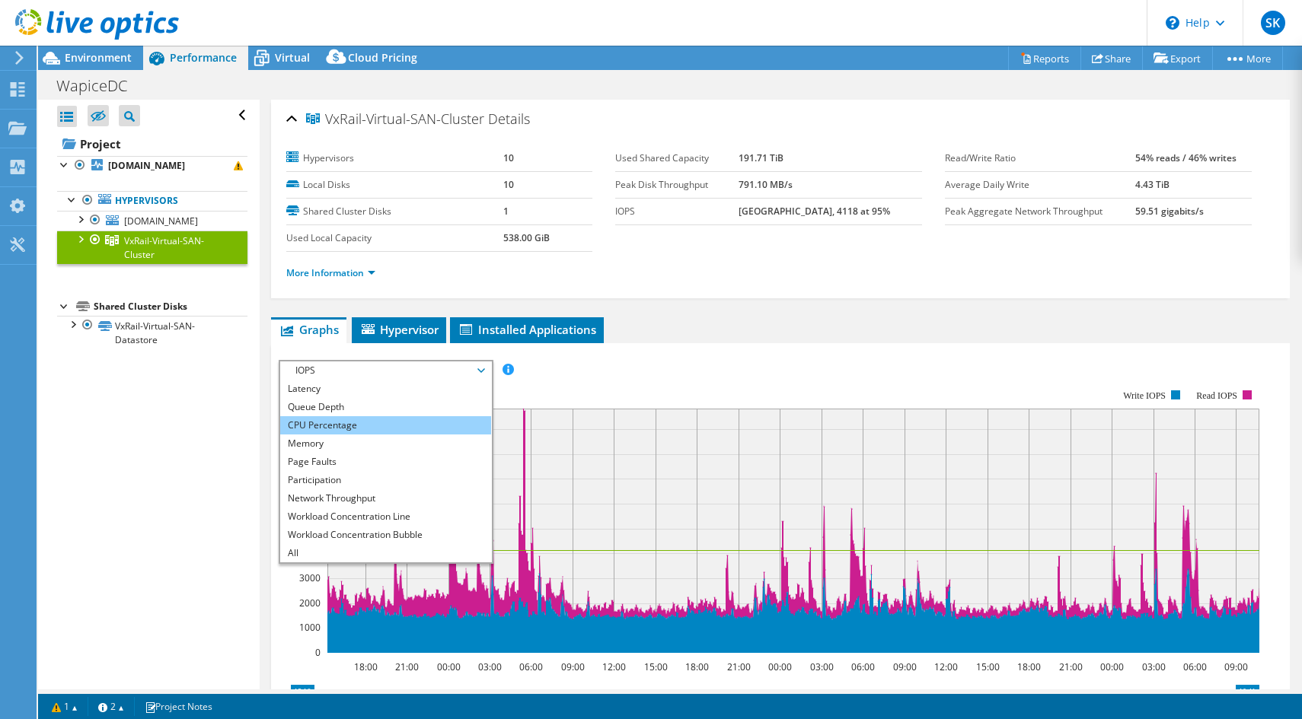
click at [351, 430] on li "CPU Percentage" at bounding box center [385, 425] width 211 height 18
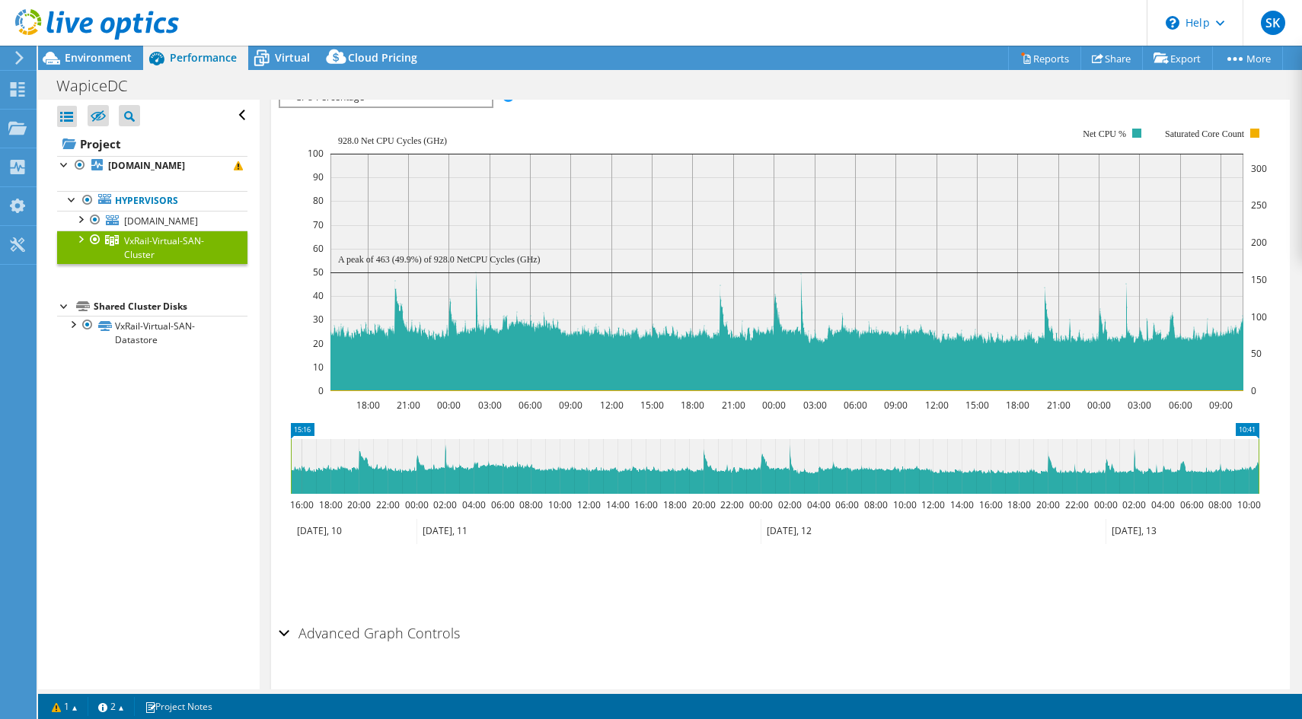
scroll to position [307, 0]
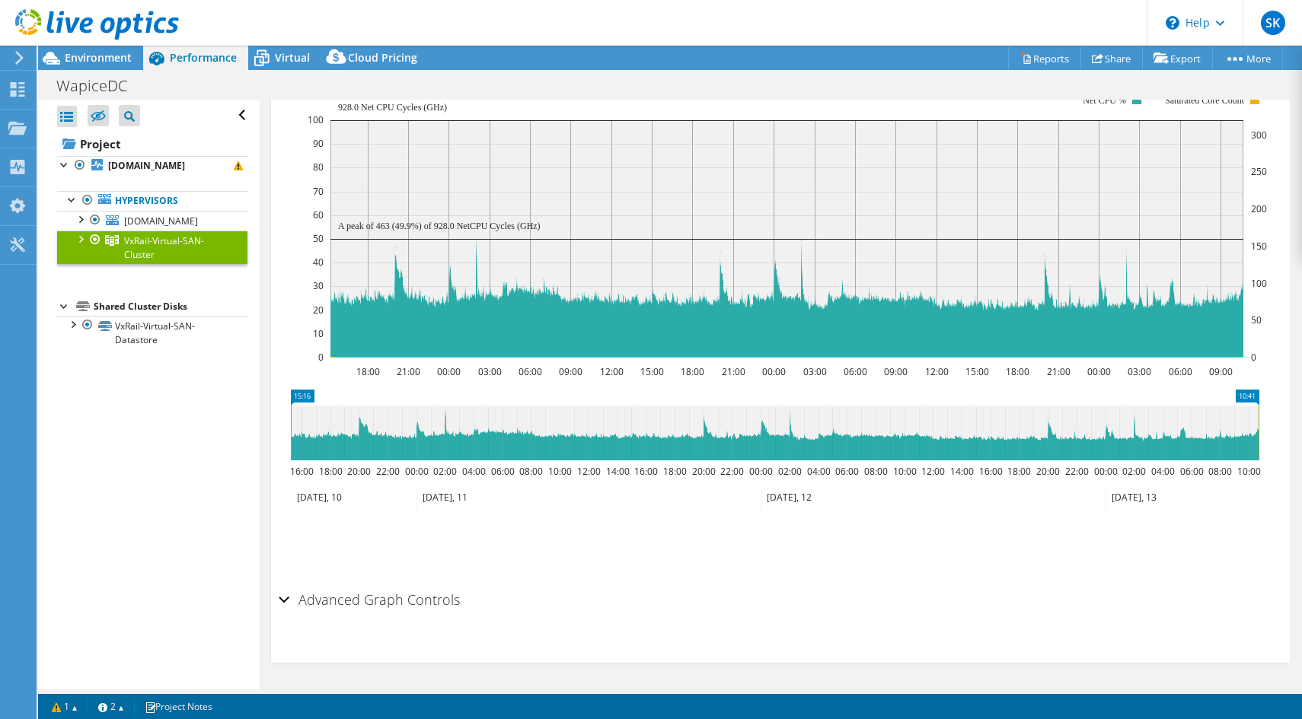
click at [441, 601] on h2 "Advanced Graph Controls" at bounding box center [369, 600] width 181 height 30
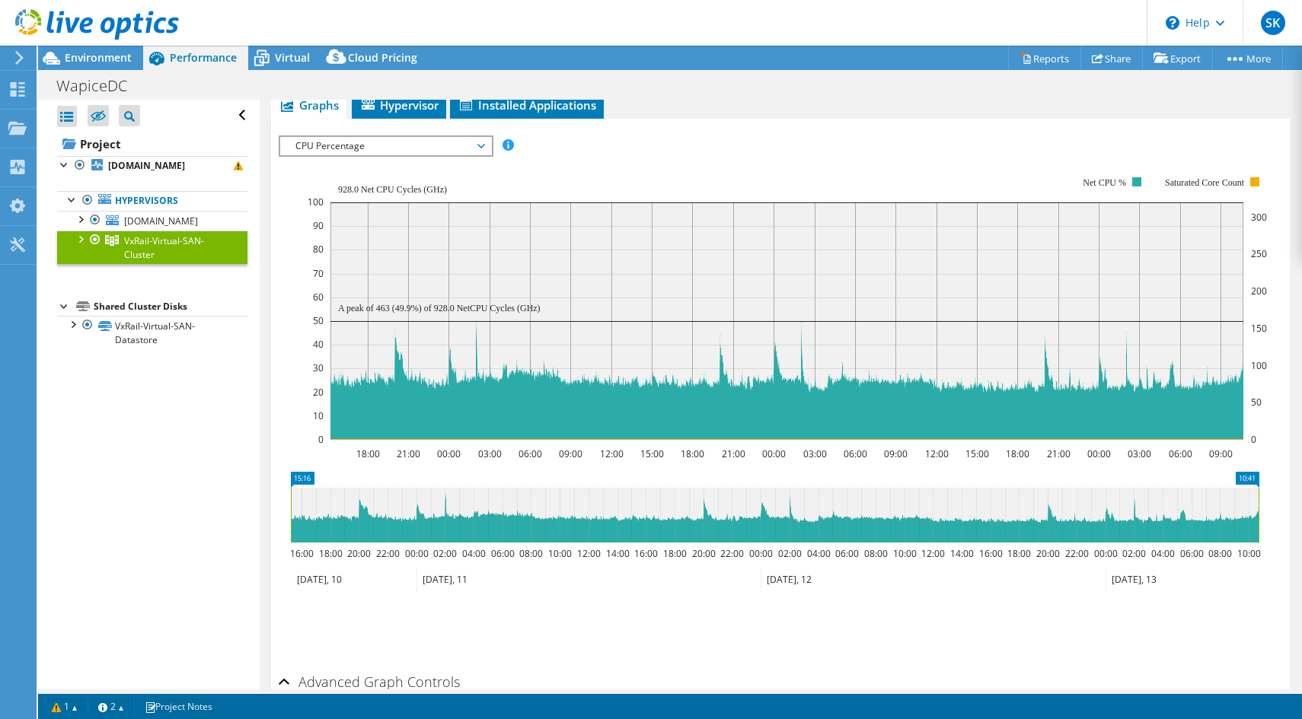
scroll to position [0, 0]
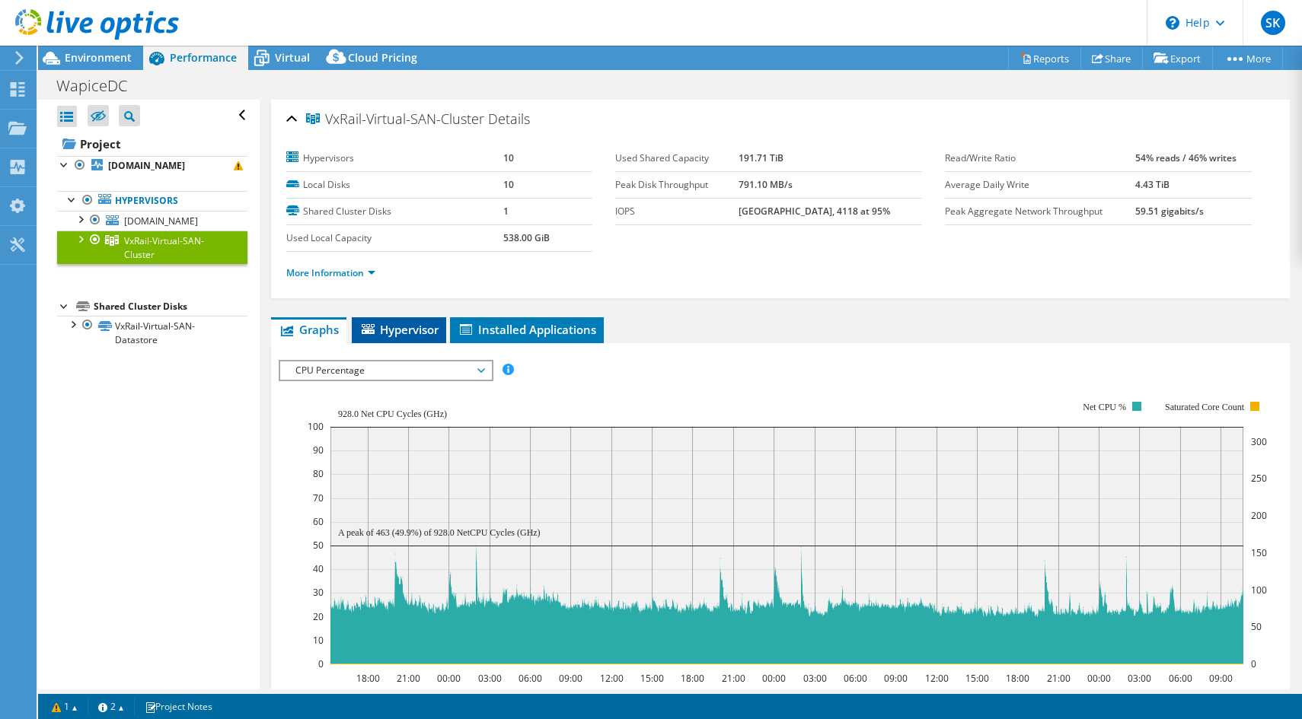
click at [413, 323] on span "Hypervisor" at bounding box center [398, 329] width 79 height 15
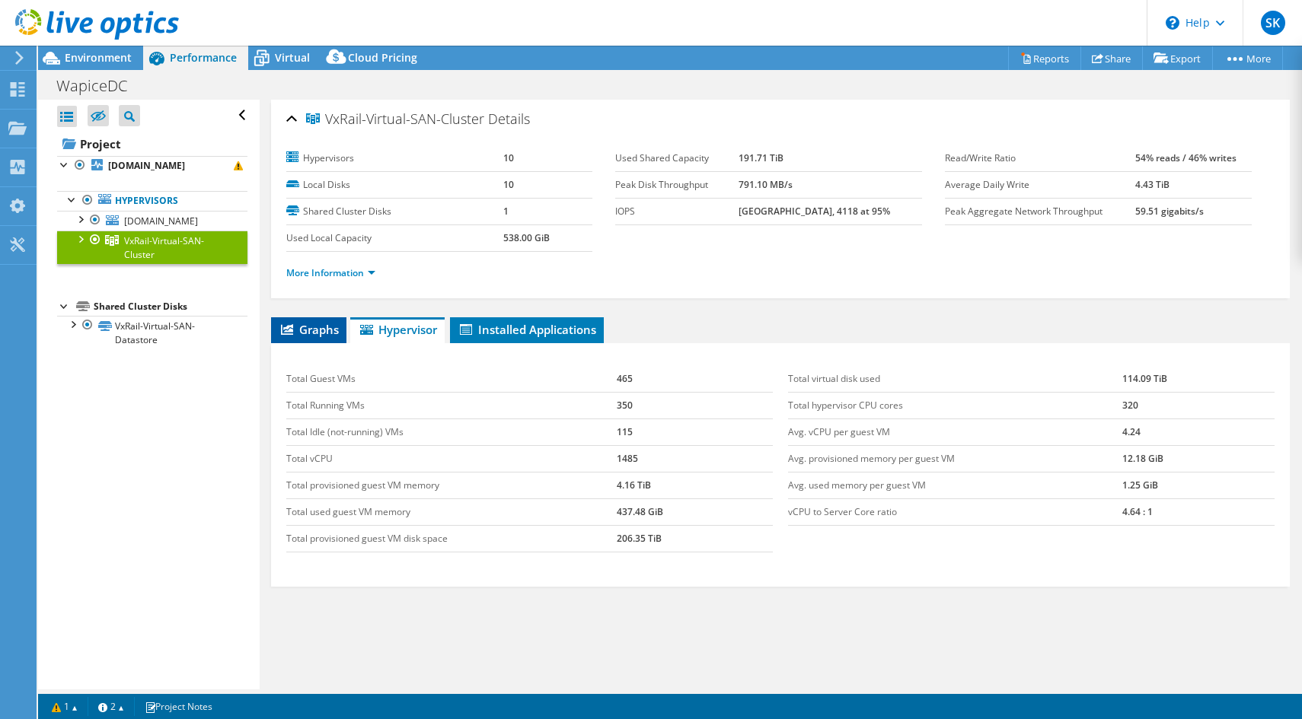
click at [318, 326] on span "Graphs" at bounding box center [309, 329] width 60 height 15
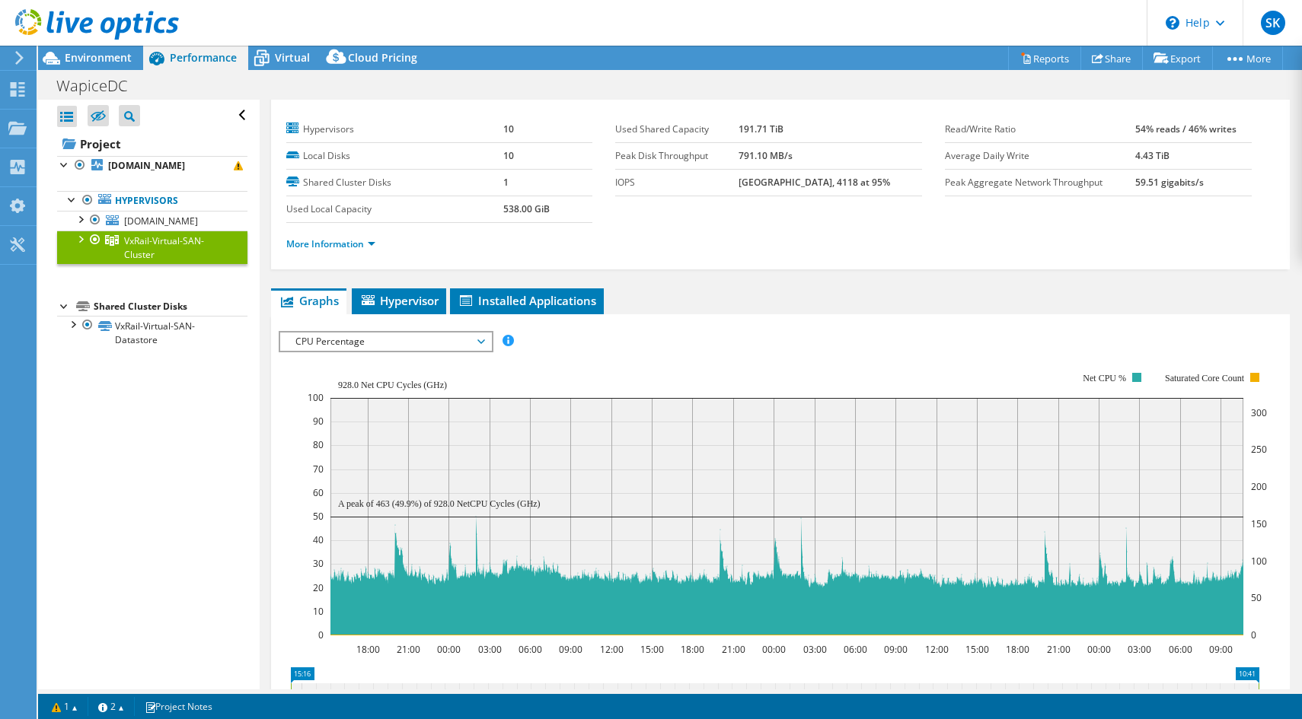
scroll to position [30, 0]
click at [436, 332] on span "CPU Percentage" at bounding box center [386, 341] width 196 height 18
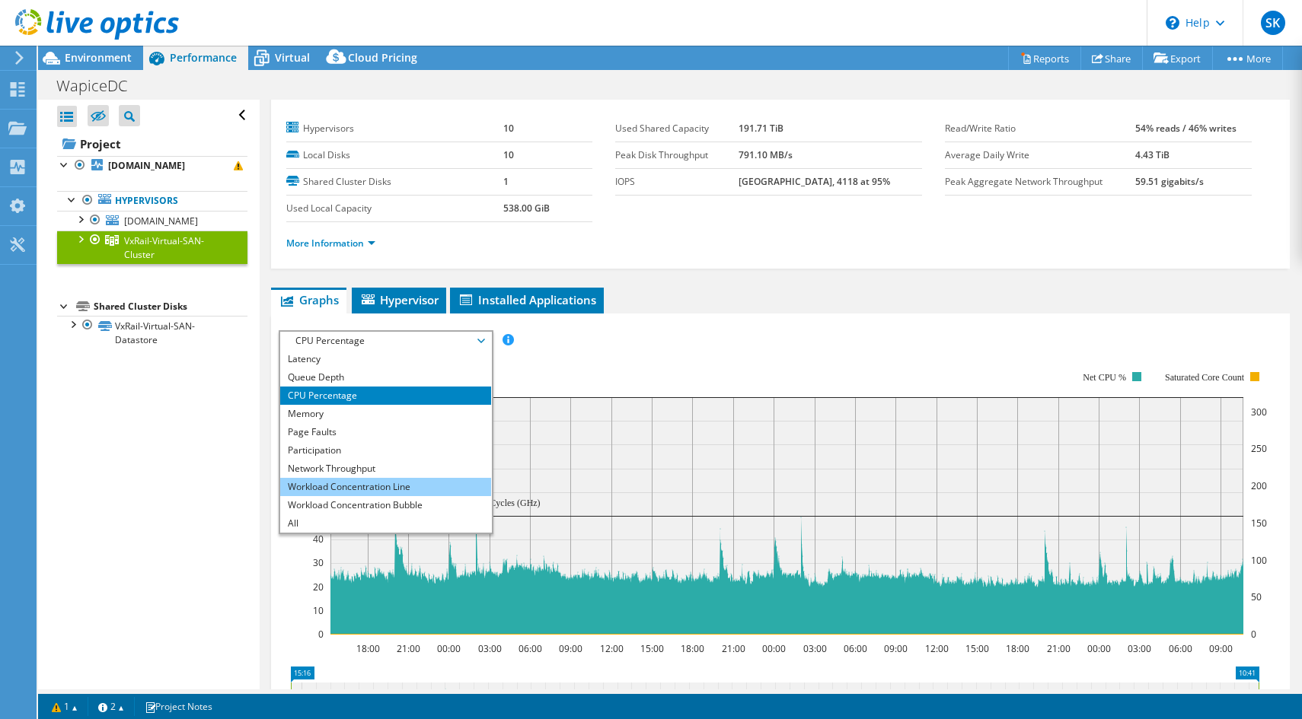
click at [388, 487] on li "Workload Concentration Line" at bounding box center [385, 487] width 211 height 18
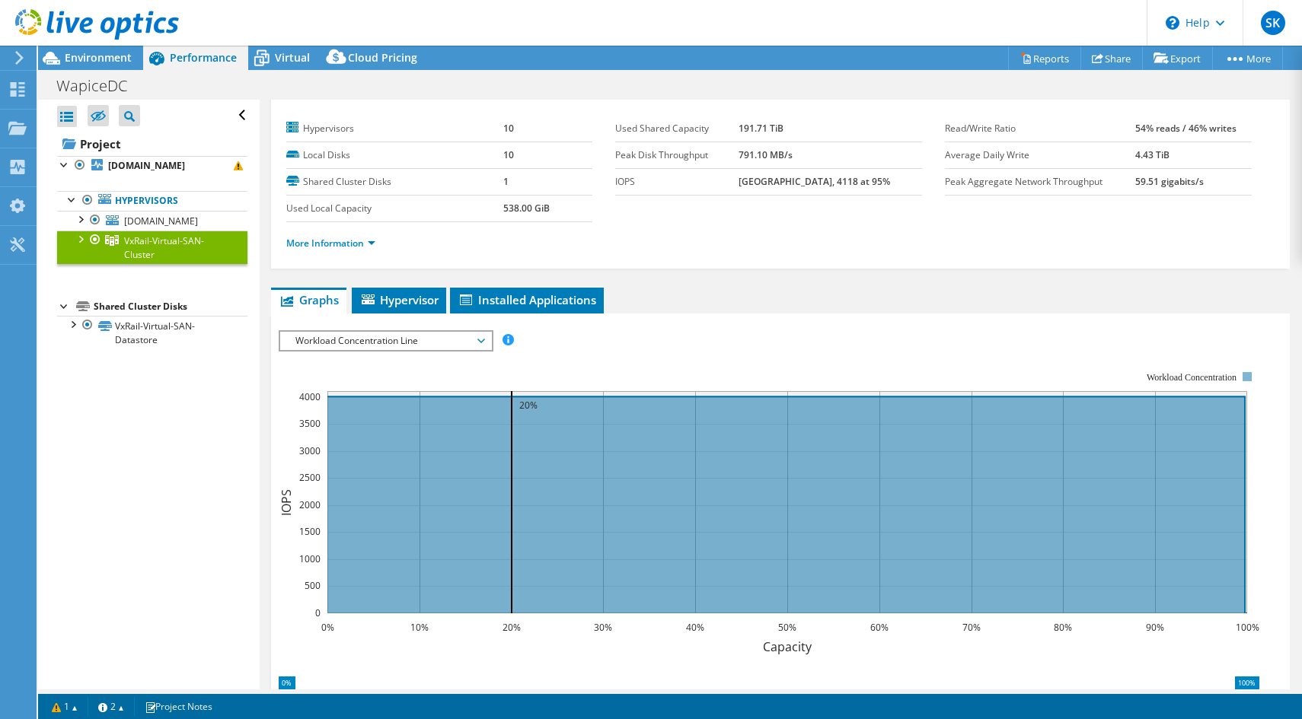
click at [400, 338] on span "Workload Concentration Line" at bounding box center [386, 341] width 196 height 18
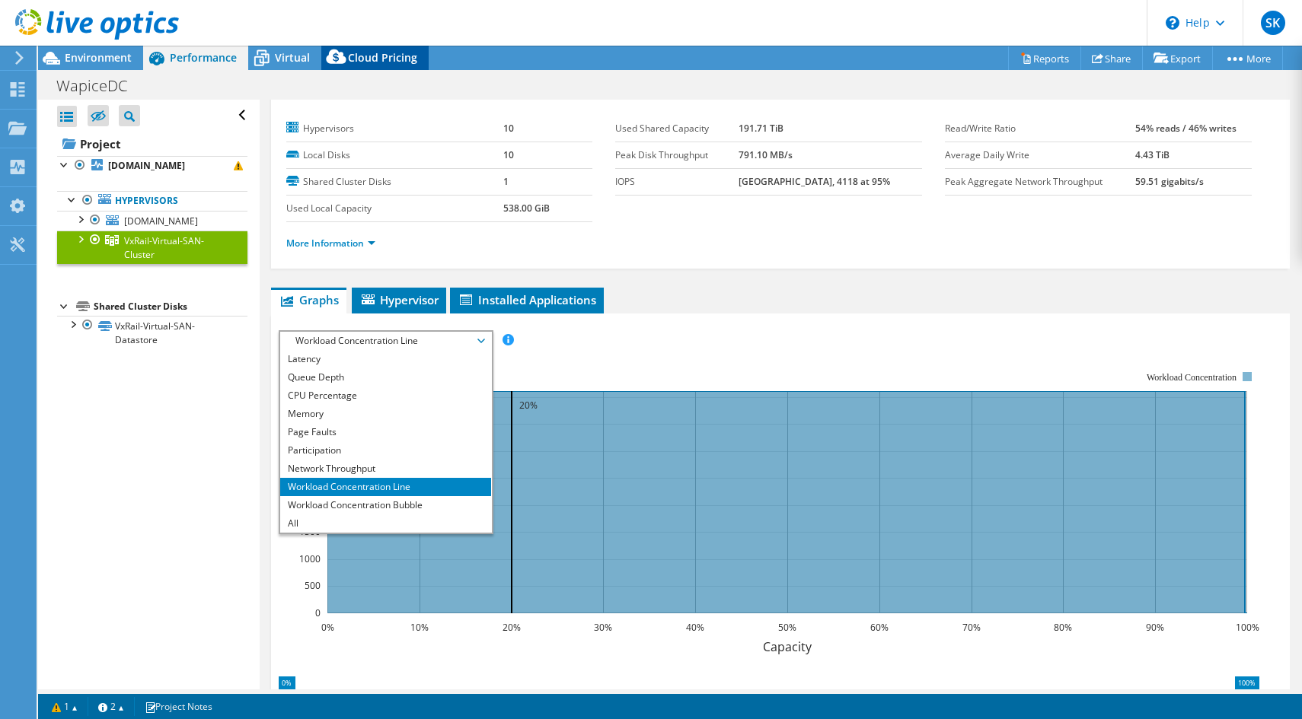
click at [376, 65] on div "Cloud Pricing" at bounding box center [374, 58] width 107 height 24
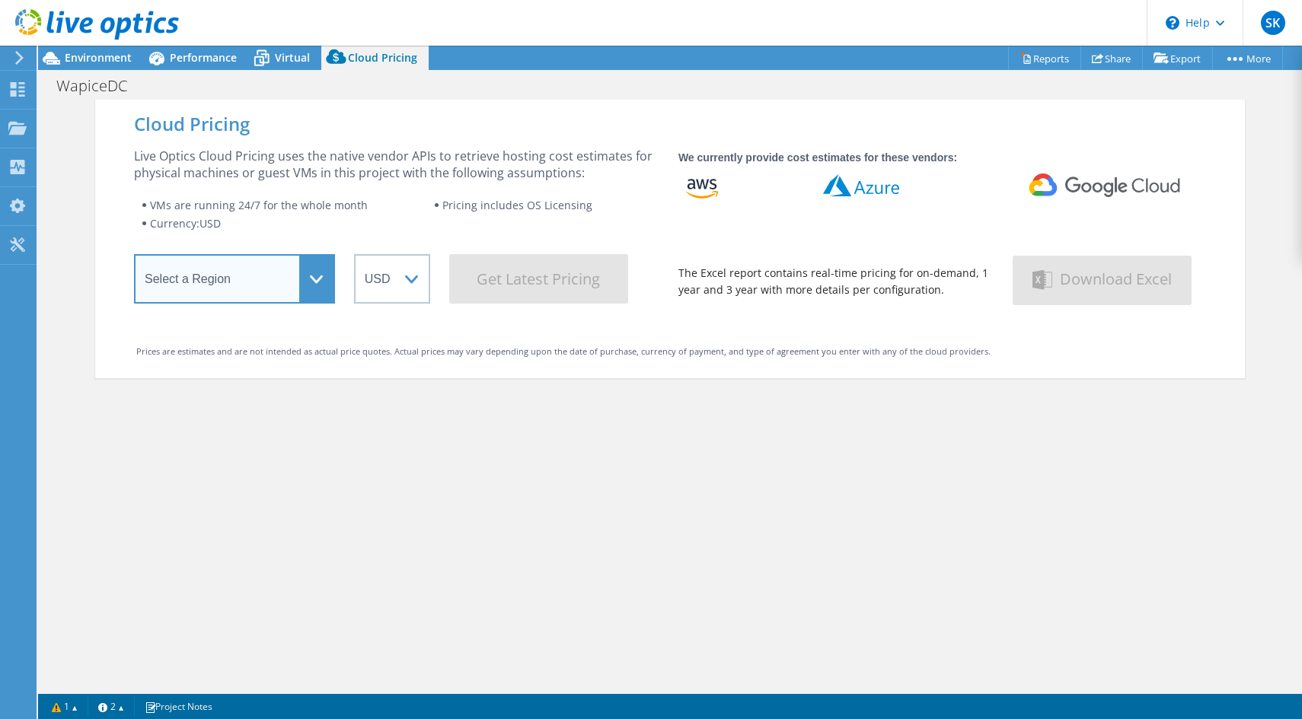
click at [308, 263] on select "Select a Region [GEOGRAPHIC_DATA] ([GEOGRAPHIC_DATA]) [GEOGRAPHIC_DATA] ([GEOGR…" at bounding box center [234, 278] width 201 height 49
select select "EUFrankfurt"
click at [134, 260] on select "Select a Region [GEOGRAPHIC_DATA] ([GEOGRAPHIC_DATA]) [GEOGRAPHIC_DATA] ([GEOGR…" at bounding box center [234, 278] width 201 height 49
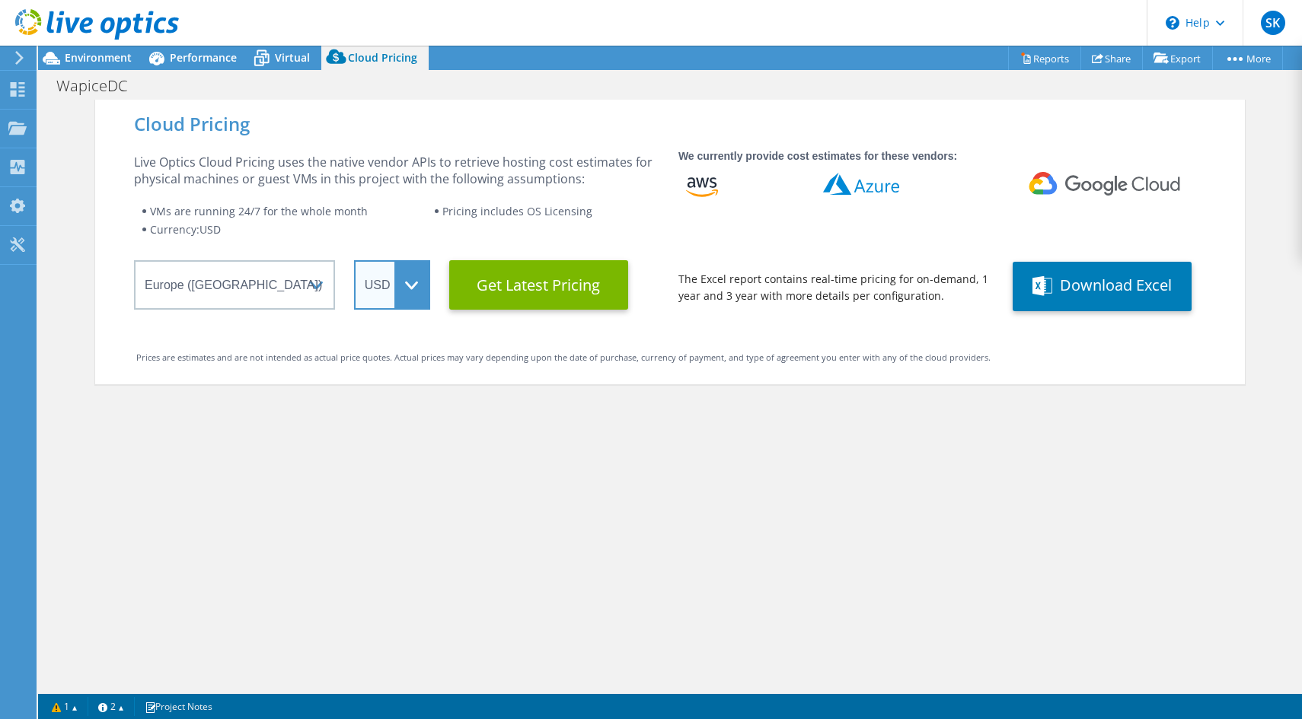
click at [356, 282] on select "ARS AUD BRL CAD CHF CLP CNY DKK EUR GBP HKD HUF INR JPY MXN MYR NOK NZD PEN SEK…" at bounding box center [392, 284] width 76 height 49
click at [354, 260] on select "ARS AUD BRL CAD CHF CLP CNY DKK EUR GBP HKD HUF INR JPY MXN MYR NOK NZD PEN SEK…" at bounding box center [392, 284] width 76 height 49
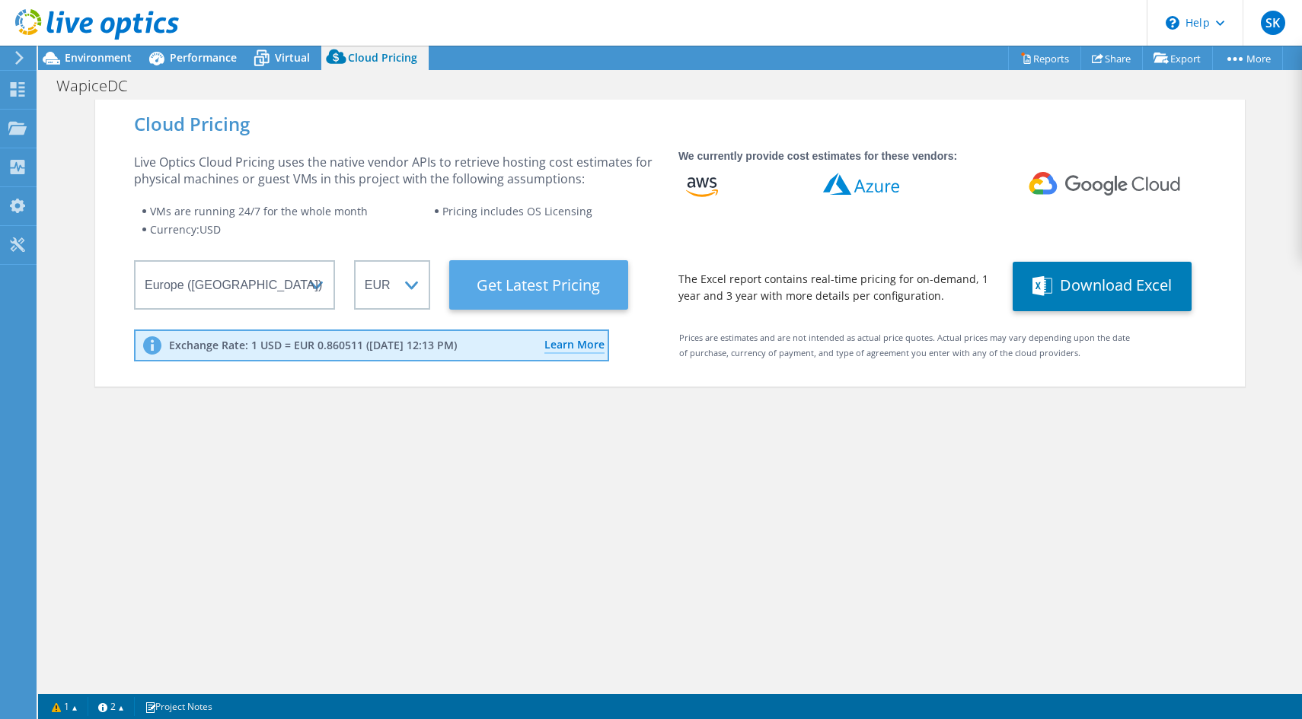
click at [525, 286] on Latest "Get Latest Pricing" at bounding box center [538, 284] width 179 height 49
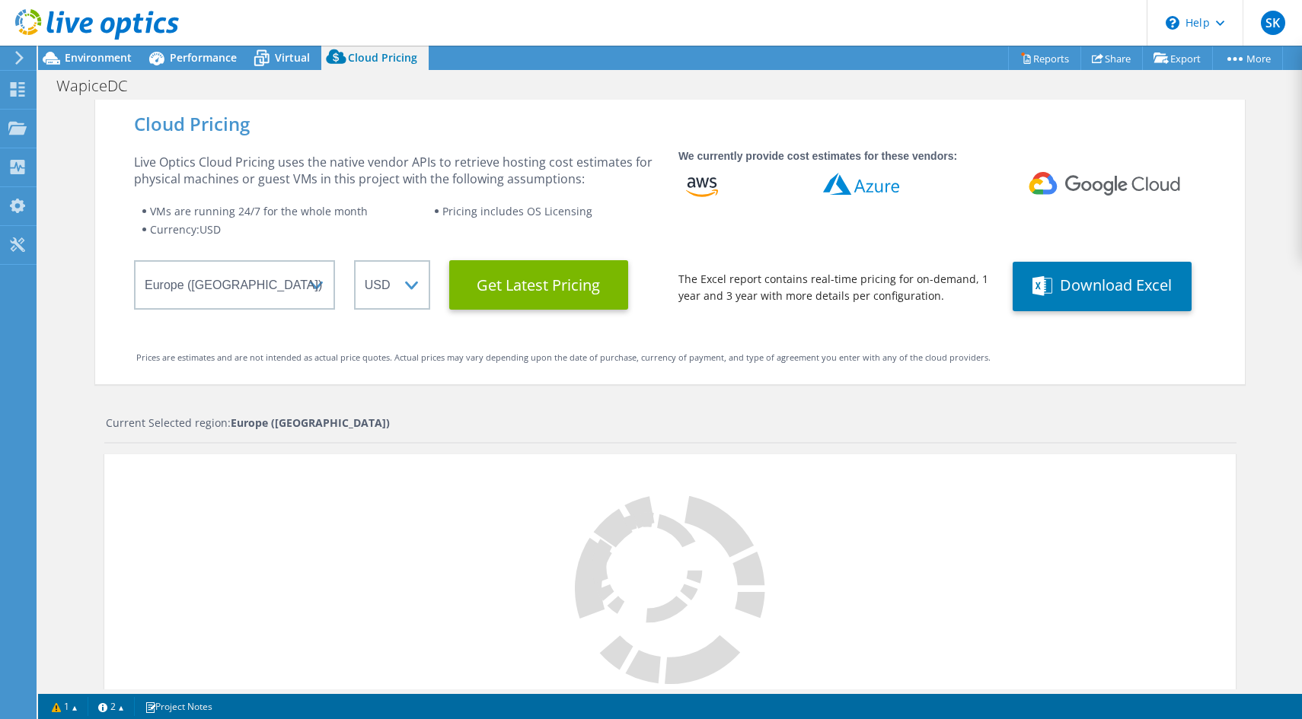
select select "EUR"
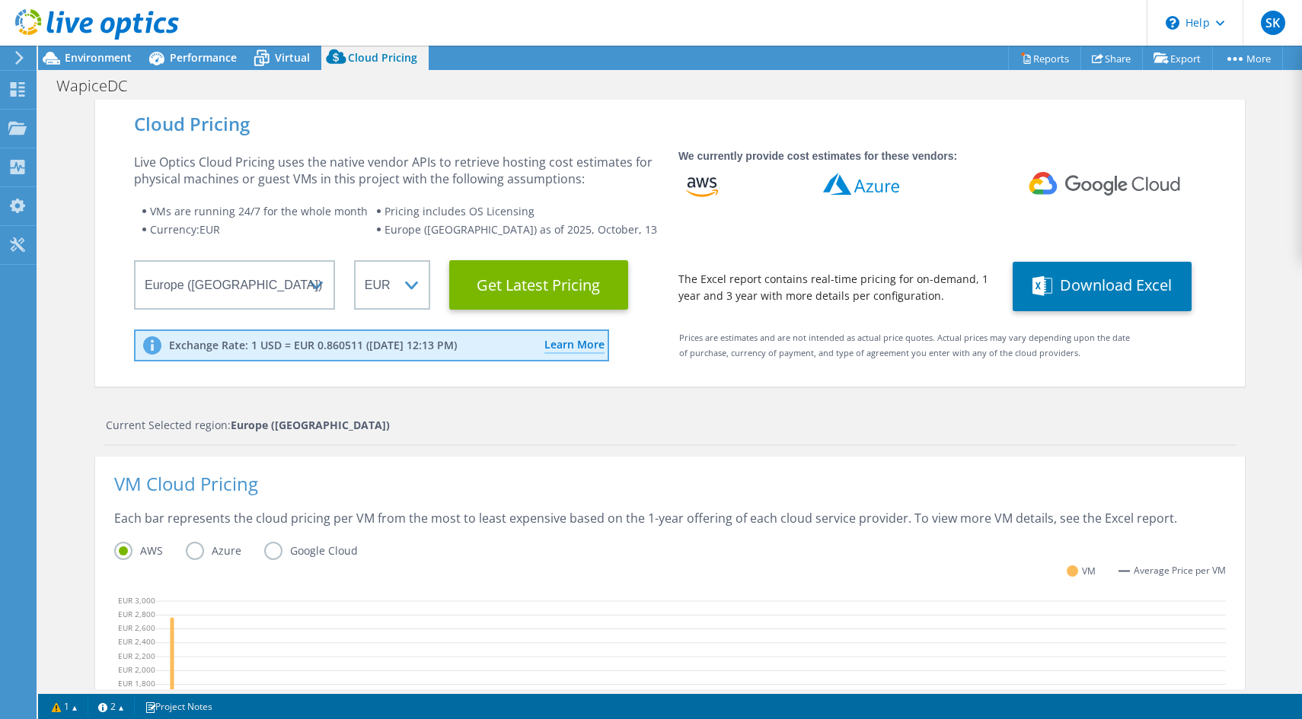
click at [205, 549] on label "Azure" at bounding box center [225, 551] width 78 height 18
click at [0, 0] on input "Azure" at bounding box center [0, 0] width 0 height 0
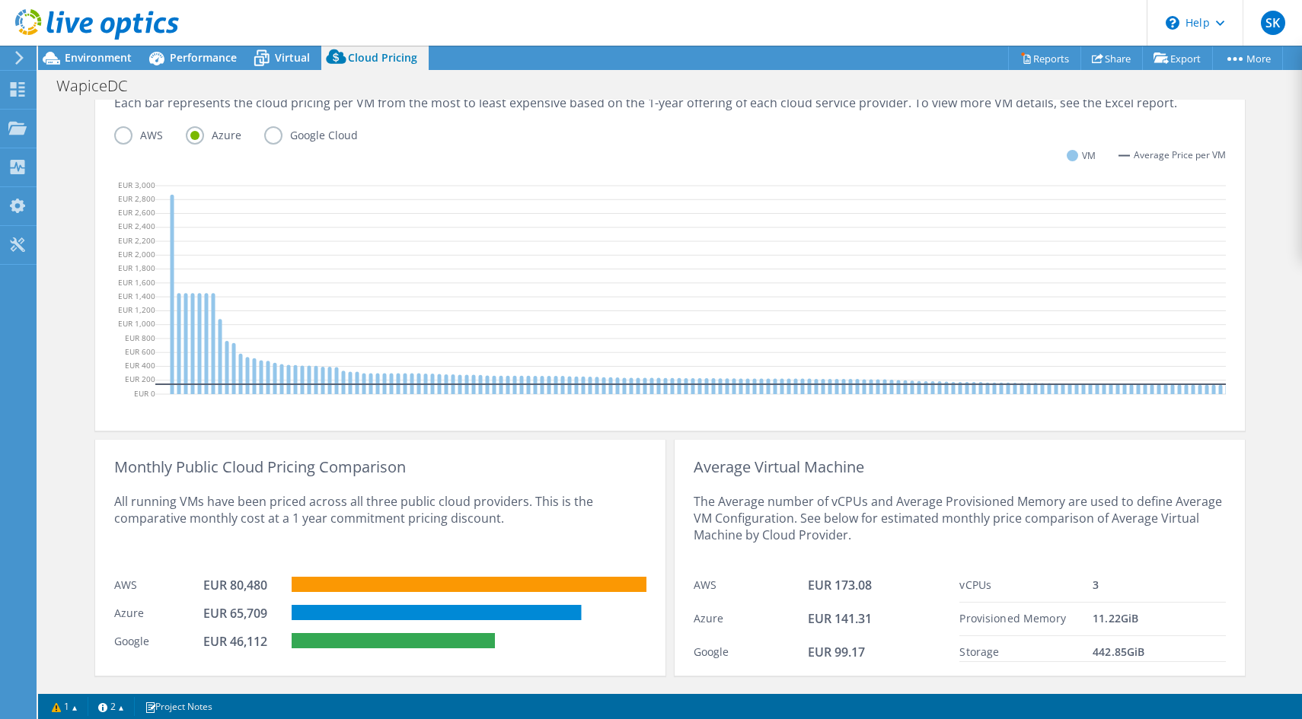
scroll to position [462, 0]
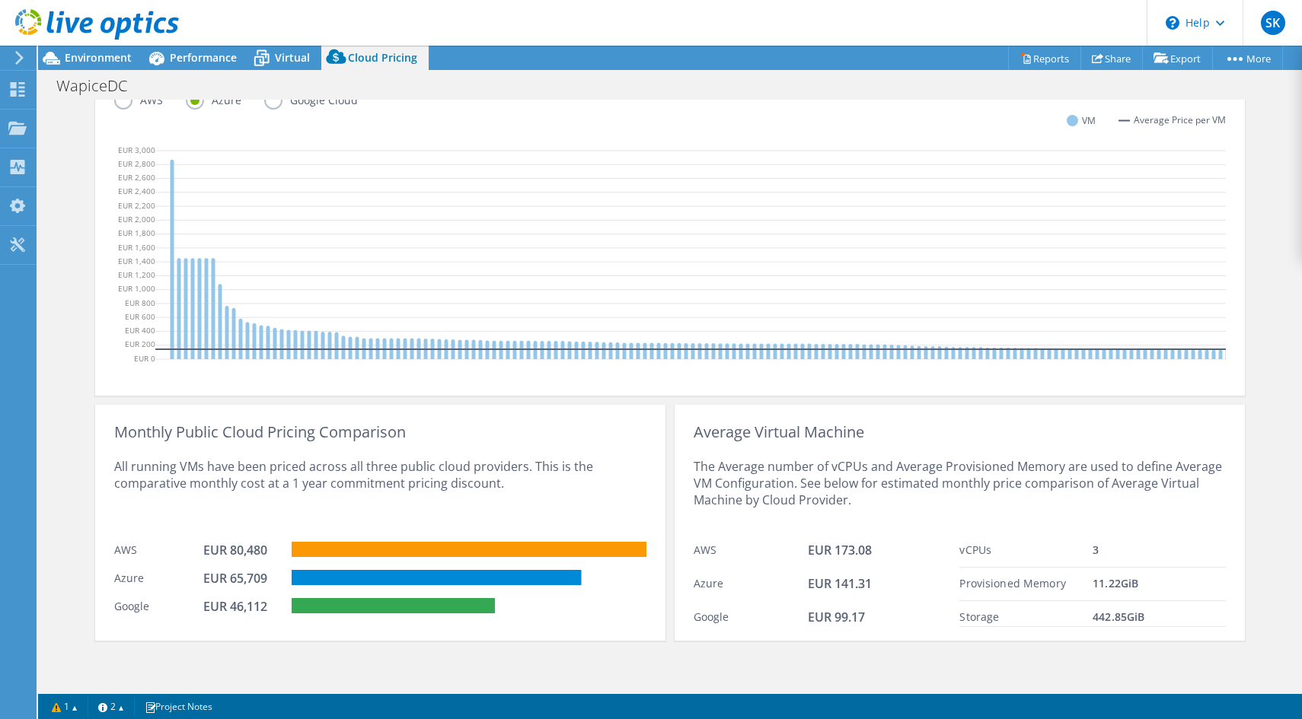
click at [178, 44] on div at bounding box center [89, 25] width 179 height 51
click at [181, 54] on span "Performance" at bounding box center [203, 57] width 67 height 14
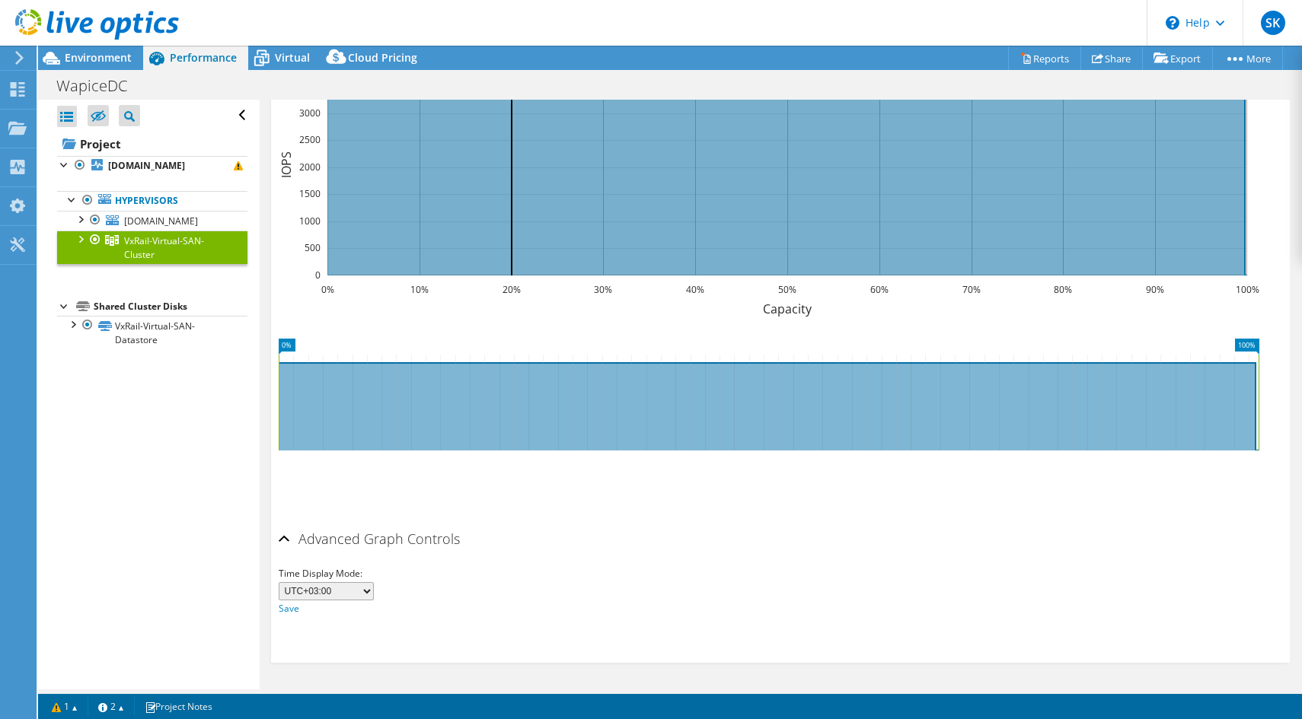
scroll to position [0, 0]
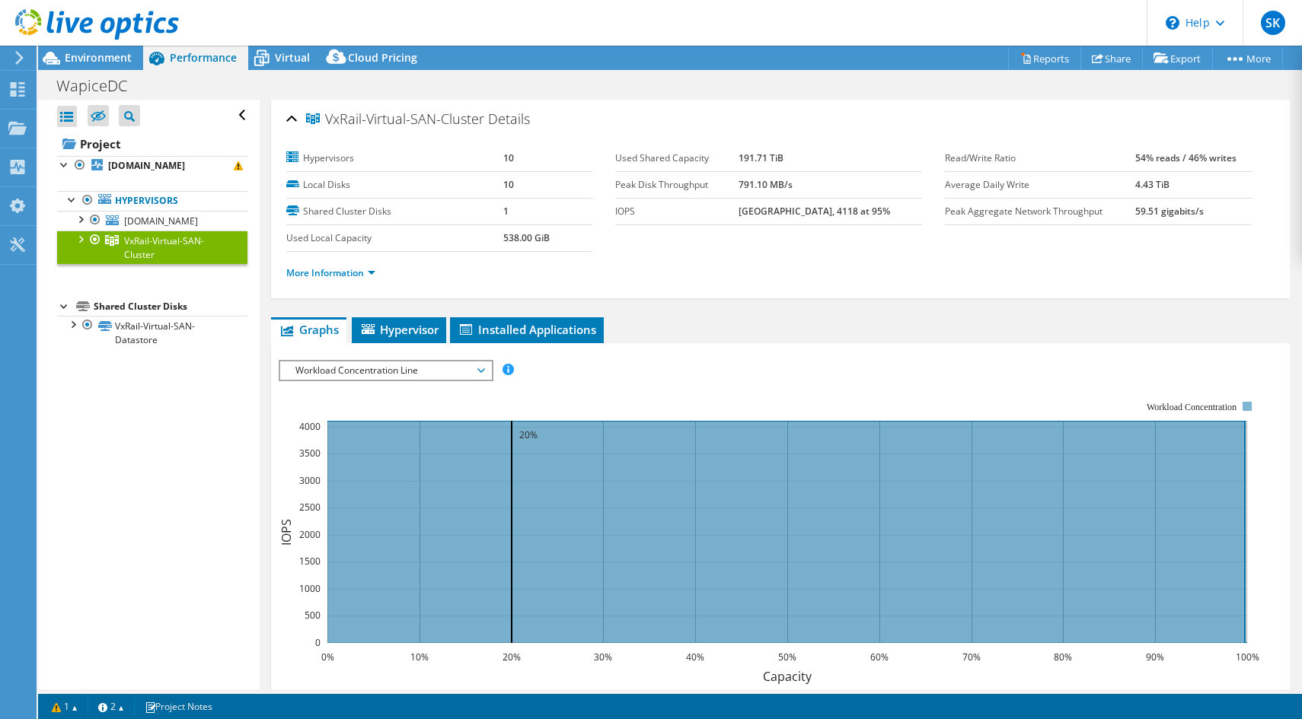
click at [453, 378] on span "Workload Concentration Line" at bounding box center [386, 371] width 196 height 18
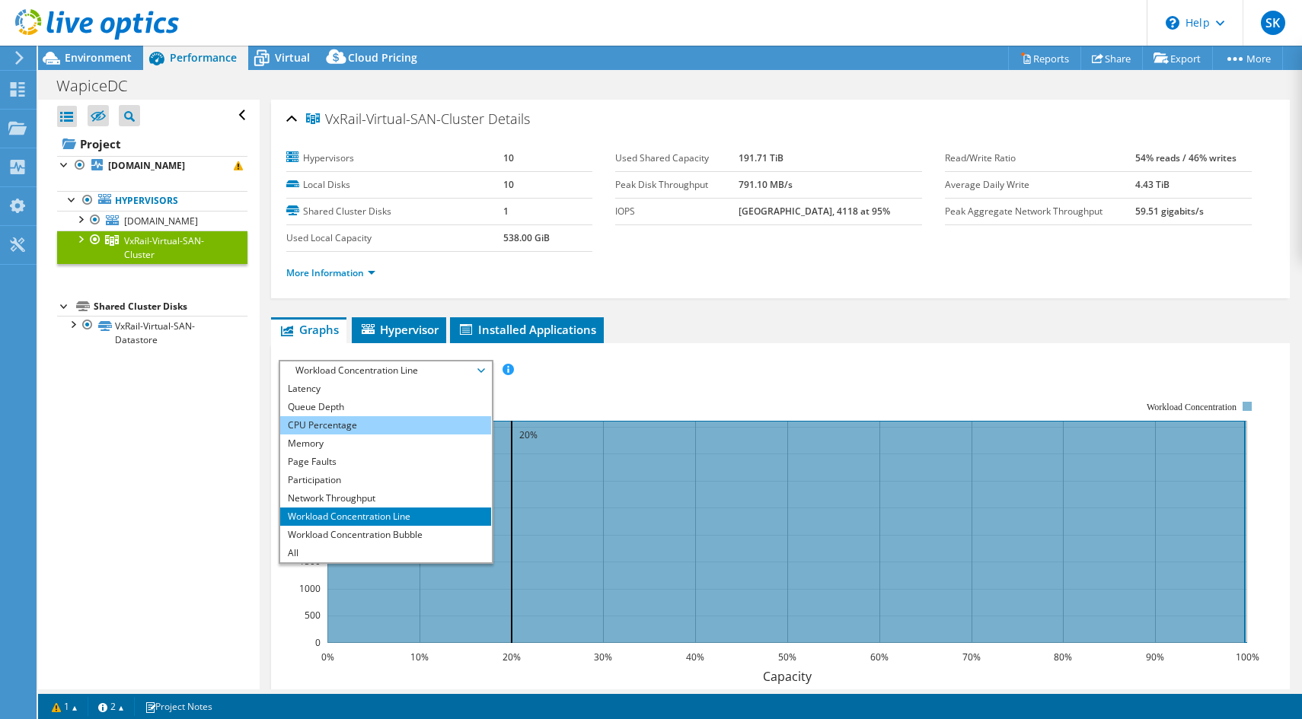
click at [401, 430] on li "CPU Percentage" at bounding box center [385, 425] width 211 height 18
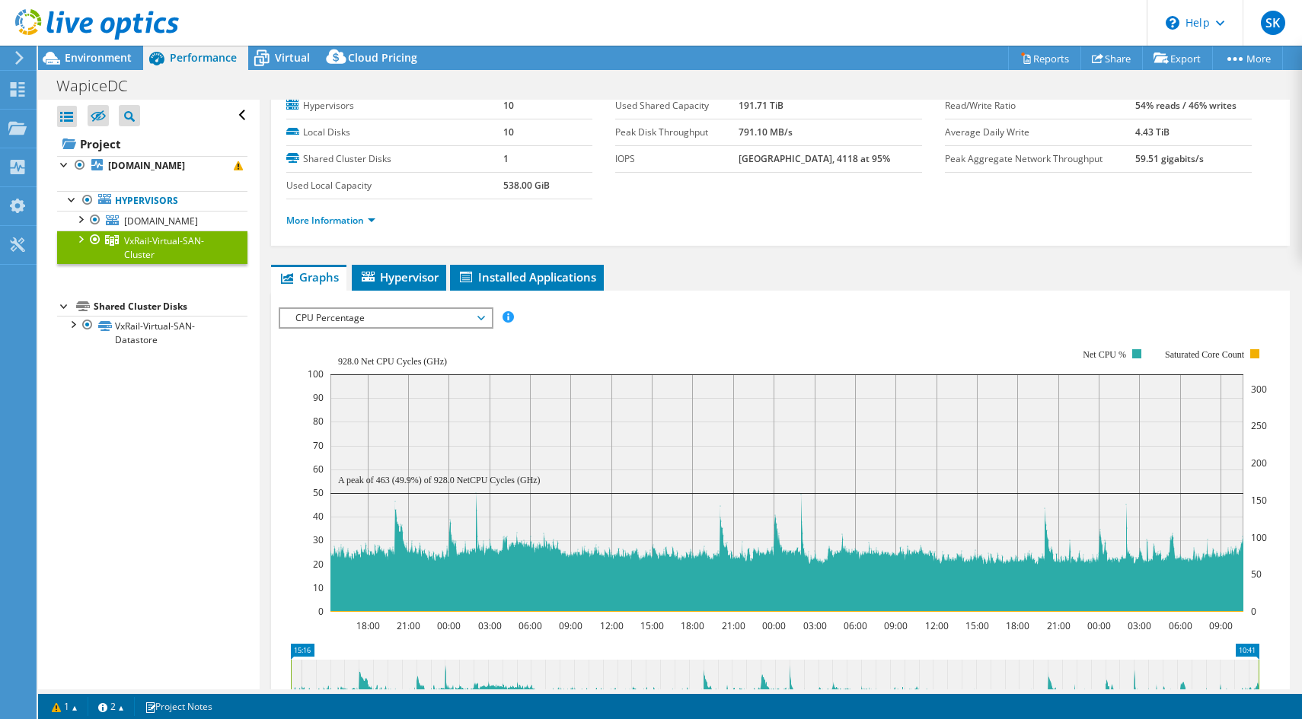
scroll to position [33, 0]
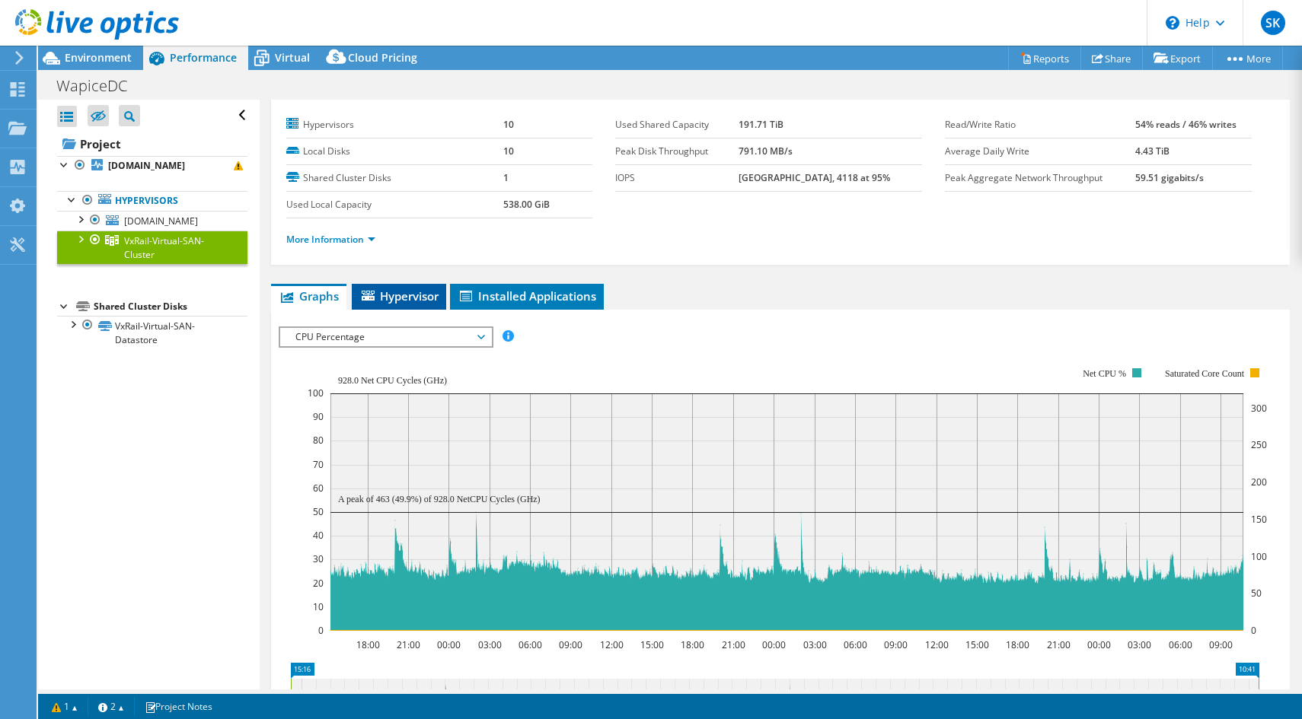
click at [424, 296] on span "Hypervisor" at bounding box center [398, 296] width 79 height 15
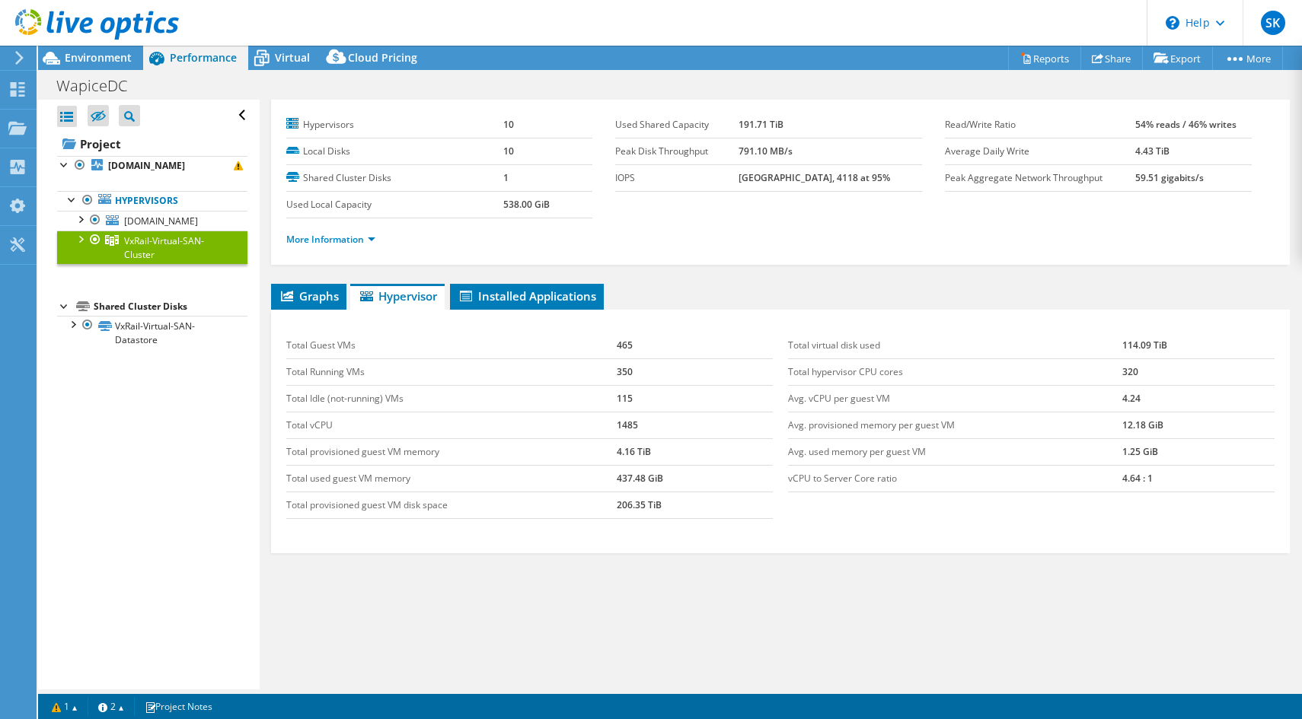
click at [201, 61] on span "Performance" at bounding box center [203, 57] width 67 height 14
click at [135, 349] on link "VxRail-Virtual-SAN-Datastore" at bounding box center [152, 332] width 190 height 33
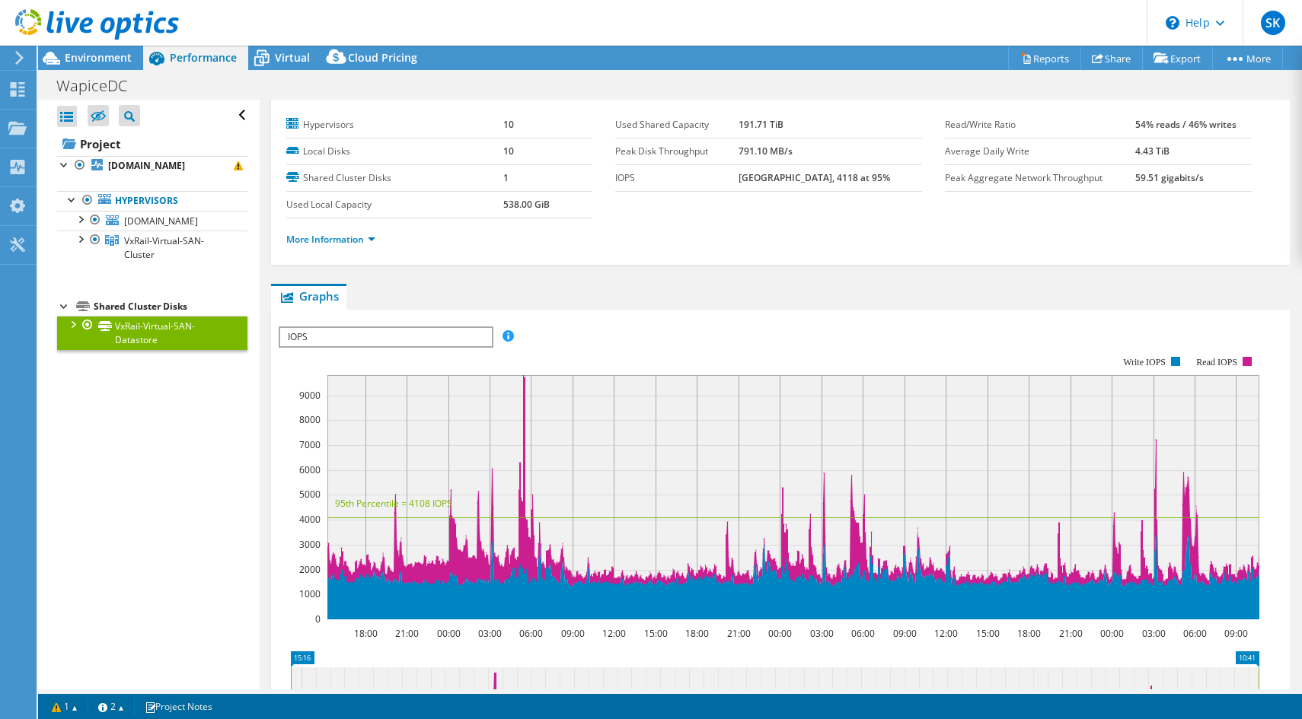
click at [394, 328] on span "IOPS" at bounding box center [385, 337] width 211 height 18
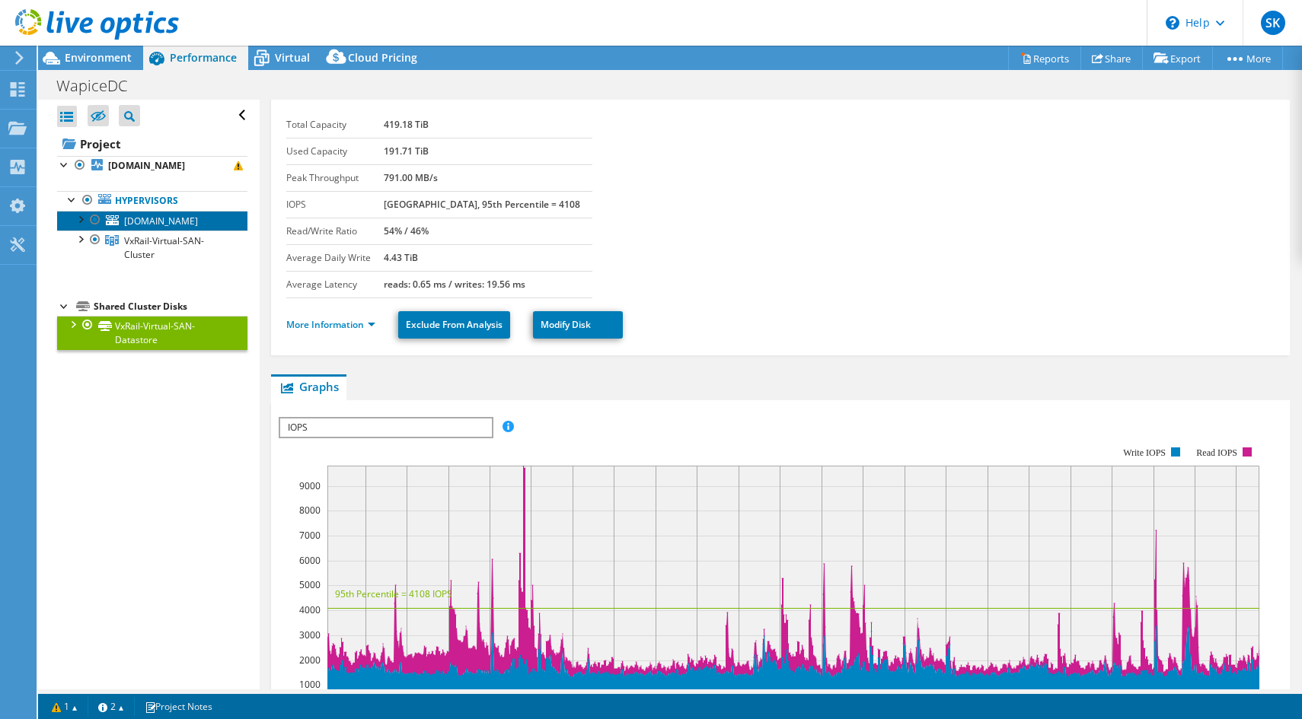
click at [127, 228] on span "[DOMAIN_NAME]" at bounding box center [161, 221] width 74 height 13
